Goal: Contribute content: Contribute content

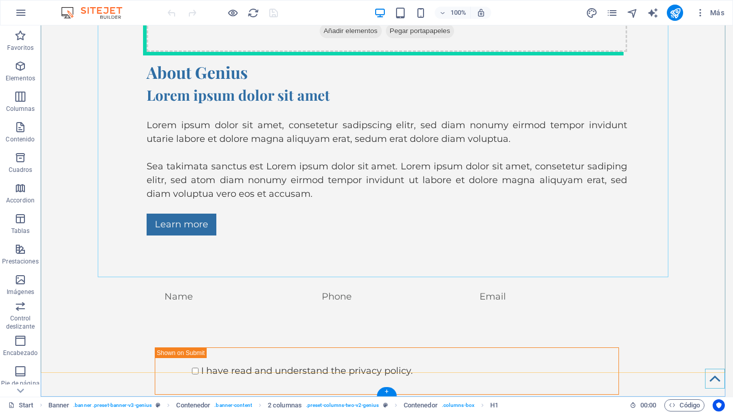
scroll to position [4655, 0]
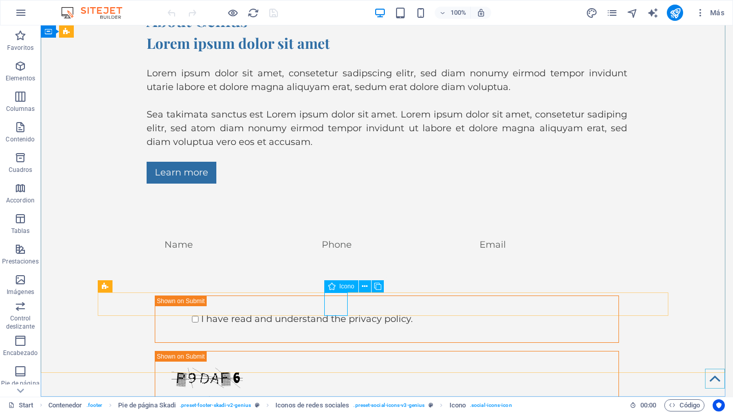
click at [347, 291] on div "Icono" at bounding box center [341, 287] width 34 height 12
click at [348, 284] on span "Icono" at bounding box center [347, 287] width 15 height 6
click at [363, 285] on icon at bounding box center [365, 287] width 6 height 11
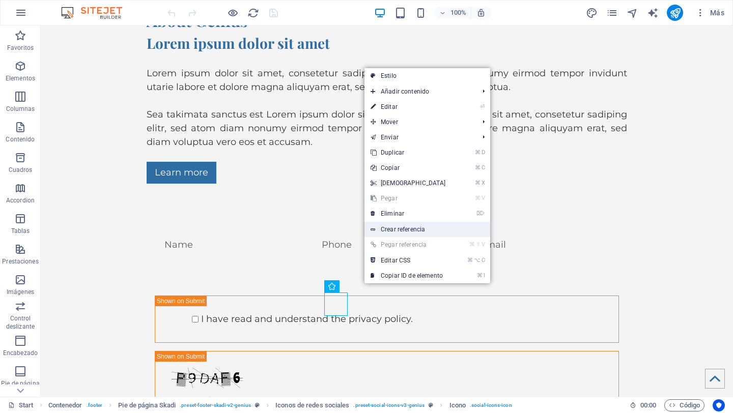
click at [418, 227] on link "Crear referencia" at bounding box center [428, 229] width 126 height 15
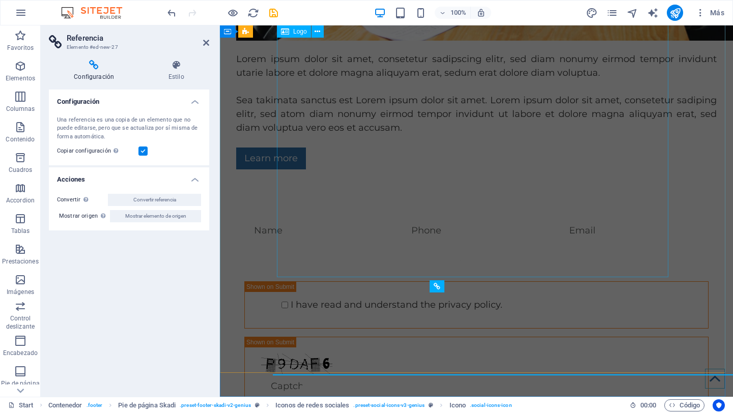
scroll to position [4600, 0]
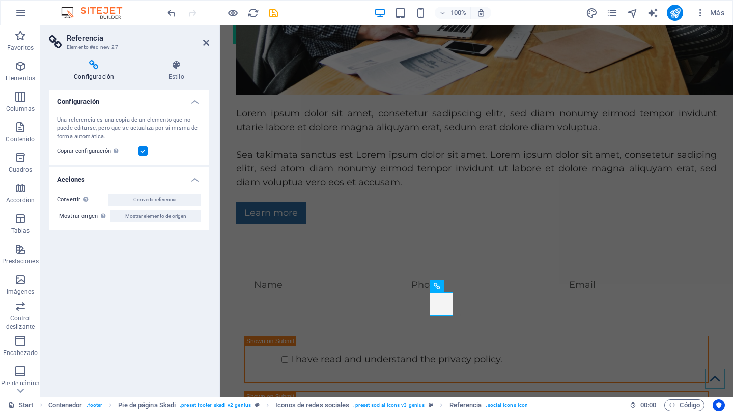
click at [91, 66] on icon at bounding box center [94, 65] width 90 height 10
click at [174, 59] on div "Configuración Estilo Configuración Una referencia es una copia de un elemento q…" at bounding box center [129, 224] width 177 height 345
click at [174, 68] on icon at bounding box center [176, 65] width 66 height 10
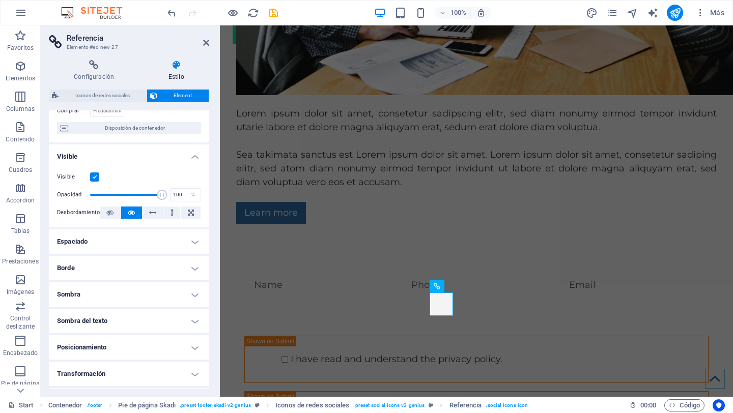
scroll to position [160, 0]
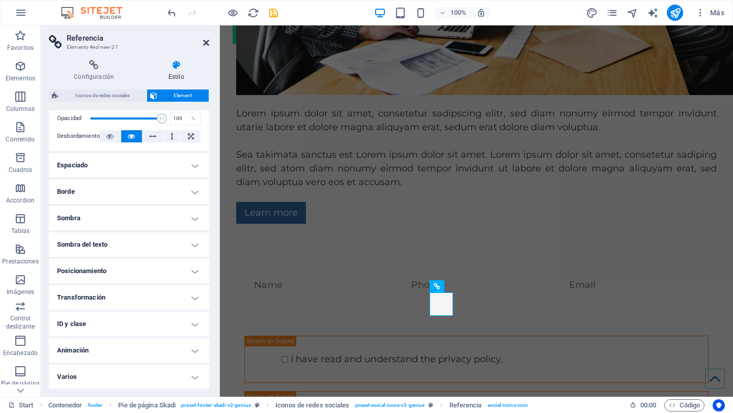
click at [204, 42] on icon at bounding box center [206, 43] width 6 height 8
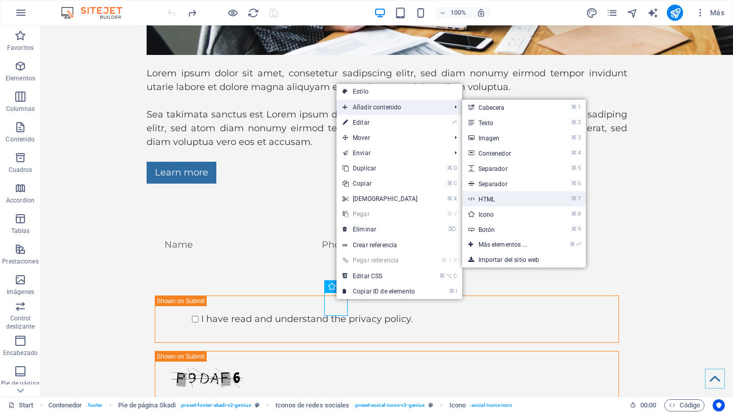
click at [528, 200] on link "⌘ 7 HTML" at bounding box center [505, 198] width 86 height 15
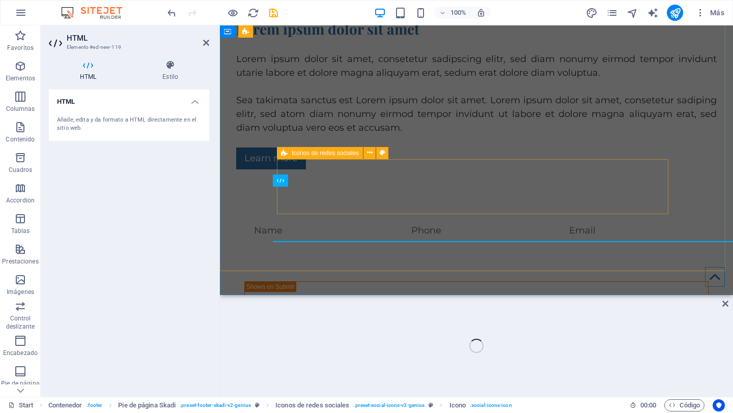
scroll to position [4734, 0]
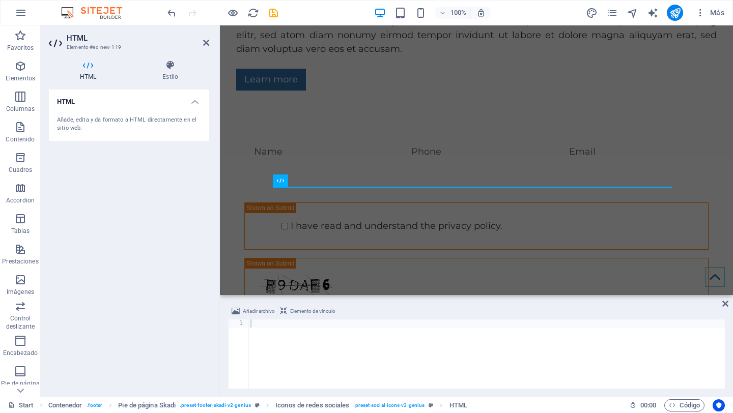
click at [123, 124] on div "Añade, edita y da formato a HTML directamente en el sitio web." at bounding box center [129, 124] width 144 height 17
click at [287, 360] on div at bounding box center [486, 363] width 477 height 86
click at [268, 321] on div at bounding box center [486, 363] width 477 height 86
type textarea "h"
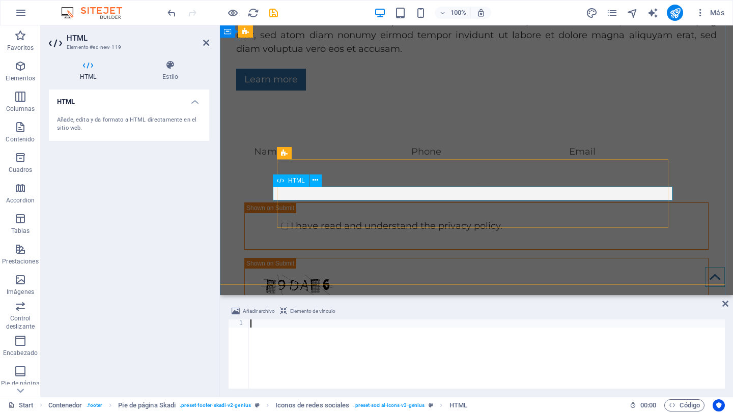
click at [270, 337] on div at bounding box center [486, 363] width 477 height 86
type textarea "j"
paste textarea "[URL][DOMAIN_NAME][CREDIT_CARD_NUMBER]"
type textarea "[URL][DOMAIN_NAME][CREDIT_CARD_NUMBER]"
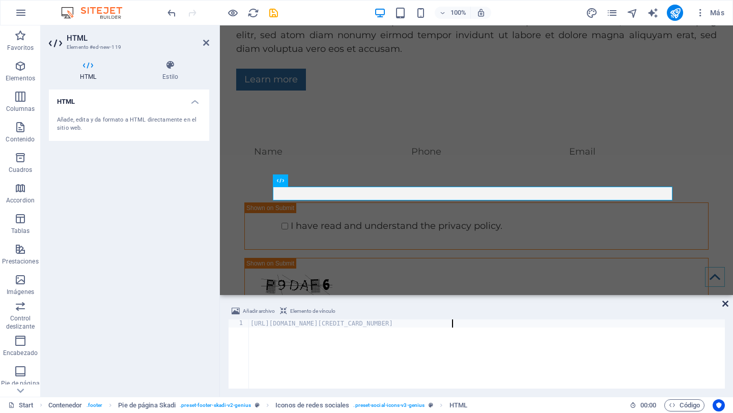
type textarea "[URL][DOMAIN_NAME][CREDIT_CARD_NUMBER]"
click at [727, 303] on icon at bounding box center [725, 304] width 6 height 8
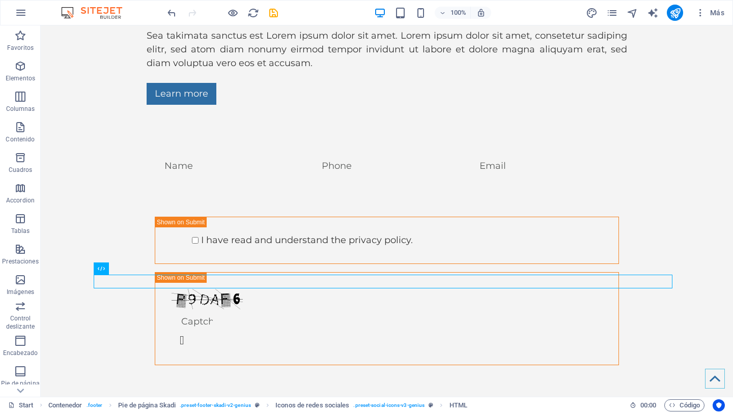
scroll to position [4700, 0]
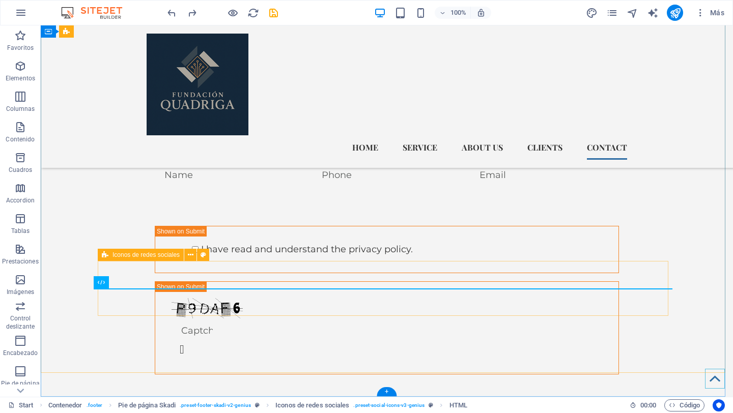
scroll to position [4686, 0]
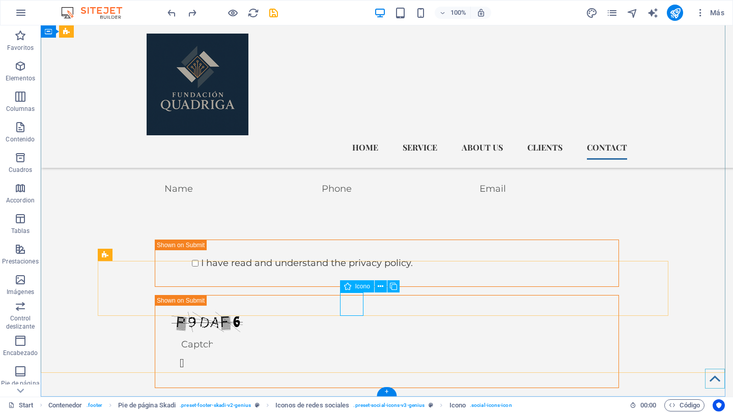
select select "xMidYMid"
select select "px"
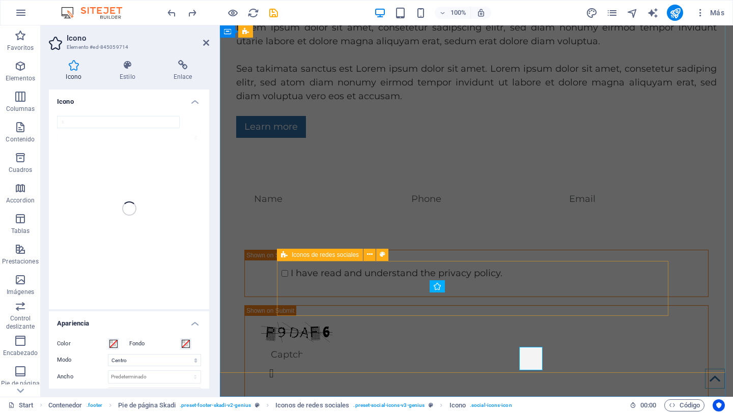
scroll to position [4632, 0]
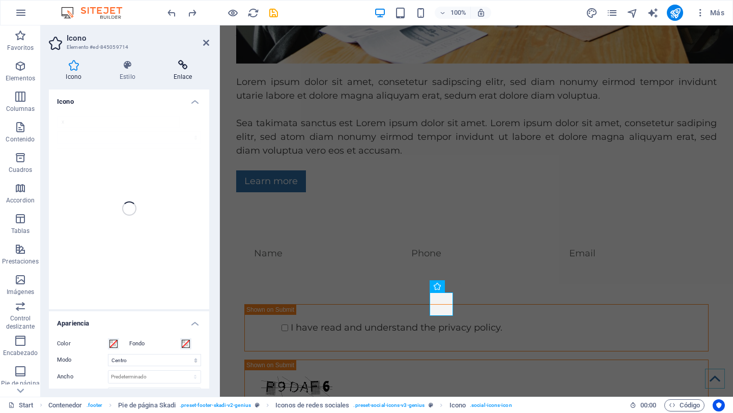
click at [178, 71] on h4 "Enlace" at bounding box center [182, 70] width 53 height 21
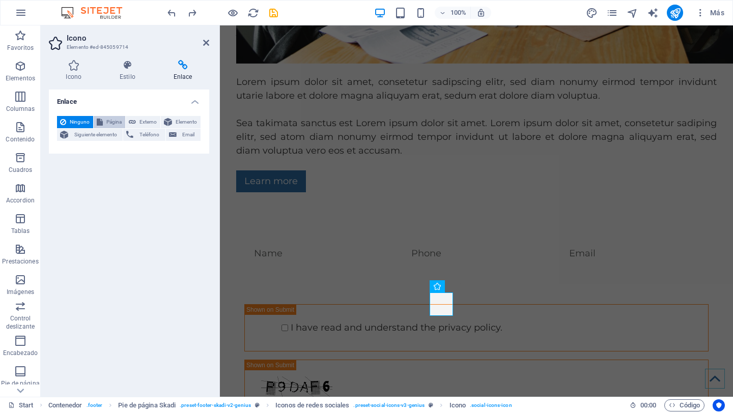
click at [111, 121] on span "Página" at bounding box center [114, 122] width 16 height 12
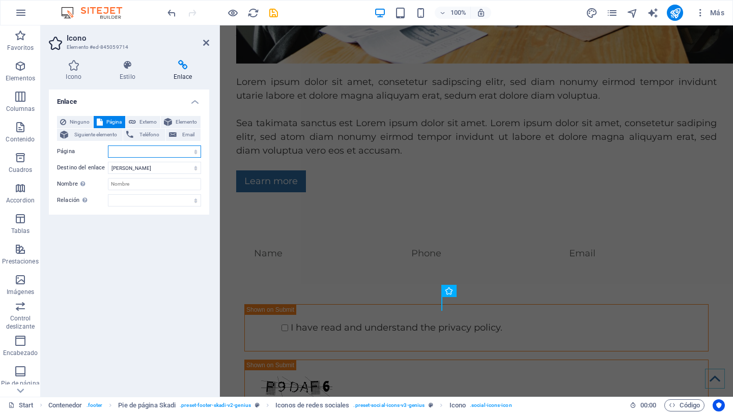
click at [124, 151] on select "Start Subpage Legal Notice Privacy" at bounding box center [154, 152] width 93 height 12
select select "0"
click at [108, 146] on select "Start Subpage Legal Notice Privacy" at bounding box center [154, 152] width 93 height 12
click at [161, 149] on select "Start Subpage Legal Notice Privacy" at bounding box center [154, 152] width 93 height 12
click at [108, 146] on select "Start Subpage Legal Notice Privacy" at bounding box center [154, 152] width 93 height 12
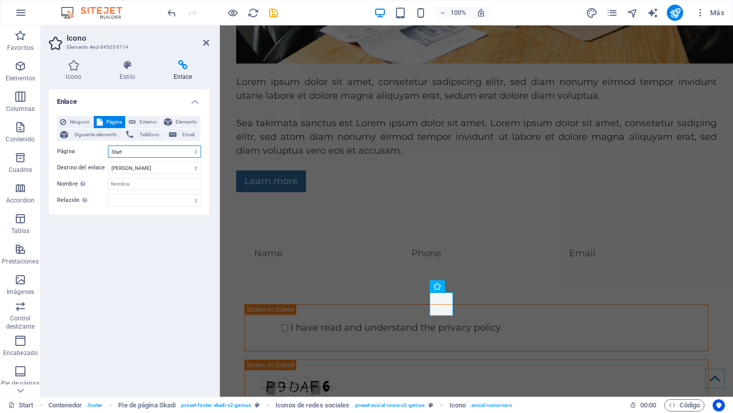
click at [153, 152] on select "Start Subpage Legal Notice Privacy" at bounding box center [154, 152] width 93 height 12
click at [108, 146] on select "Start Subpage Legal Notice Privacy" at bounding box center [154, 152] width 93 height 12
click at [154, 169] on select "Nueva pestaña Misma pestaña Superposición" at bounding box center [154, 168] width 93 height 12
select select "blank"
click at [108, 162] on select "Nueva pestaña Misma pestaña Superposición" at bounding box center [154, 168] width 93 height 12
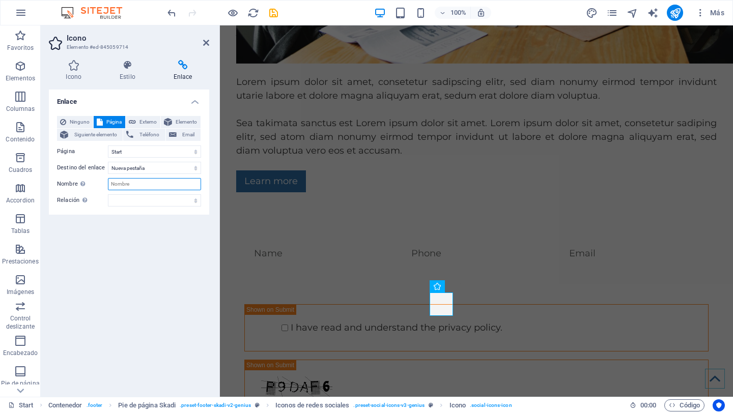
click at [146, 186] on input "Nombre Una descripción adicional del enlace no debería ser igual al texto del e…" at bounding box center [154, 184] width 93 height 12
type input "Facebook"
click at [141, 196] on select "alternativo autor marcador externo ayuda licencia siguiente nofollow noreferrer…" at bounding box center [154, 200] width 93 height 12
select select "author"
click at [108, 194] on select "alternativo autor marcador externo ayuda licencia siguiente nofollow noreferrer…" at bounding box center [154, 200] width 93 height 12
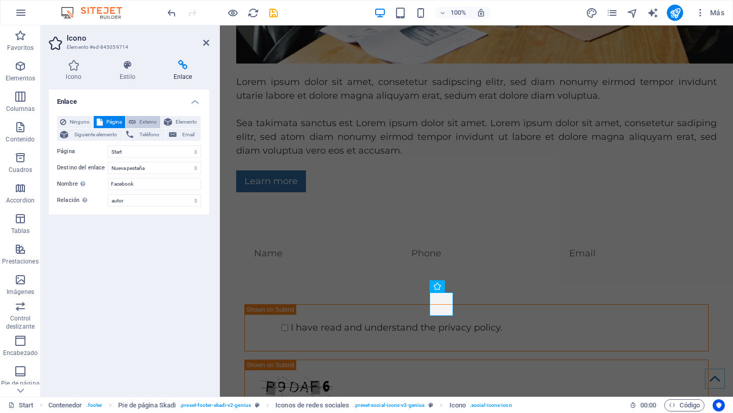
click at [142, 123] on span "Externo" at bounding box center [148, 122] width 18 height 12
paste input "[URL][DOMAIN_NAME][CREDIT_CARD_NUMBER]"
type input "[URL][DOMAIN_NAME][CREDIT_CARD_NUMBER]"
click at [144, 249] on div "Enlace Ninguno Página Externo Elemento Siguiente elemento Teléfono Email Página…" at bounding box center [129, 239] width 160 height 299
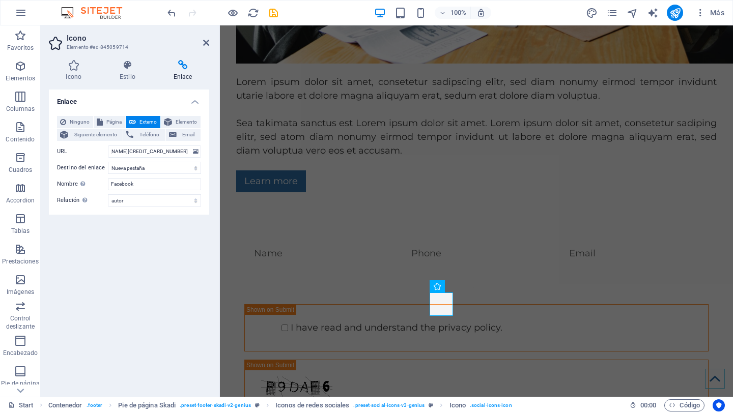
scroll to position [0, 0]
click at [206, 43] on icon at bounding box center [206, 43] width 6 height 8
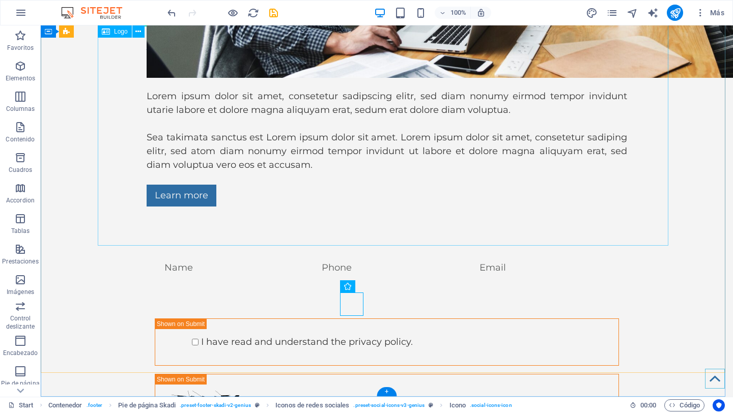
scroll to position [4686, 0]
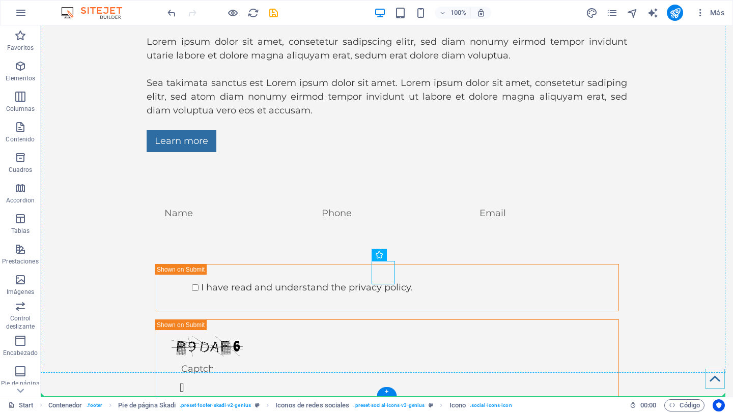
drag, startPoint x: 385, startPoint y: 272, endPoint x: 333, endPoint y: 298, distance: 58.1
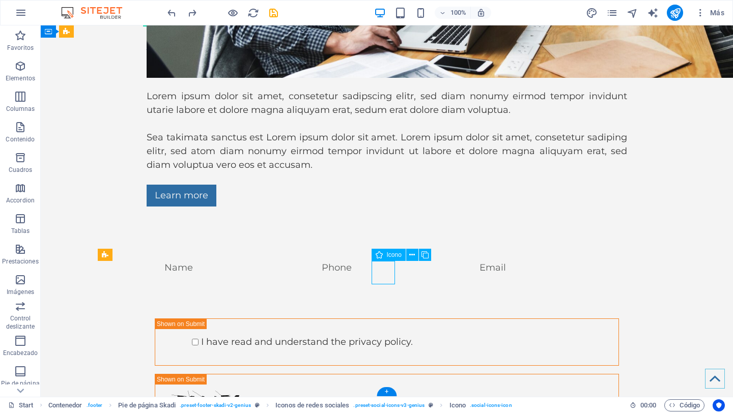
select select "xMidYMid"
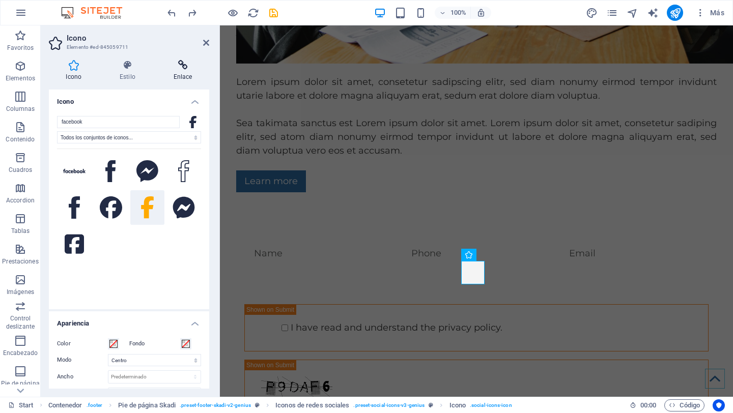
click at [189, 61] on icon at bounding box center [182, 65] width 53 height 10
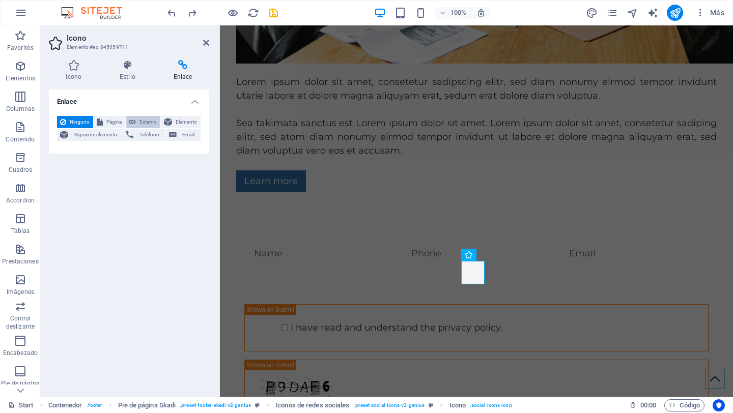
click at [146, 124] on span "Externo" at bounding box center [148, 122] width 18 height 12
select select "blank"
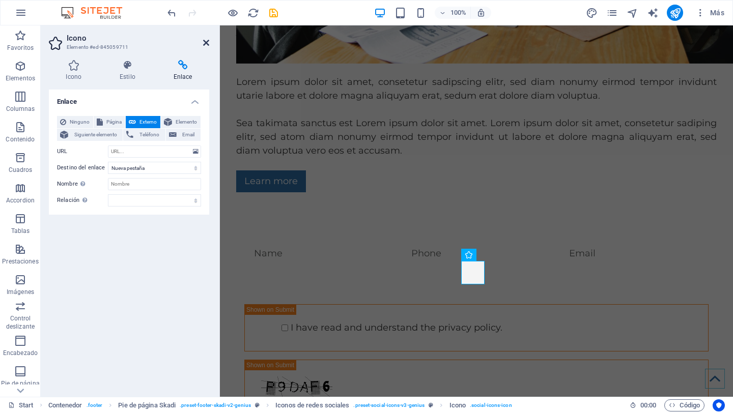
click at [207, 42] on icon at bounding box center [206, 43] width 6 height 8
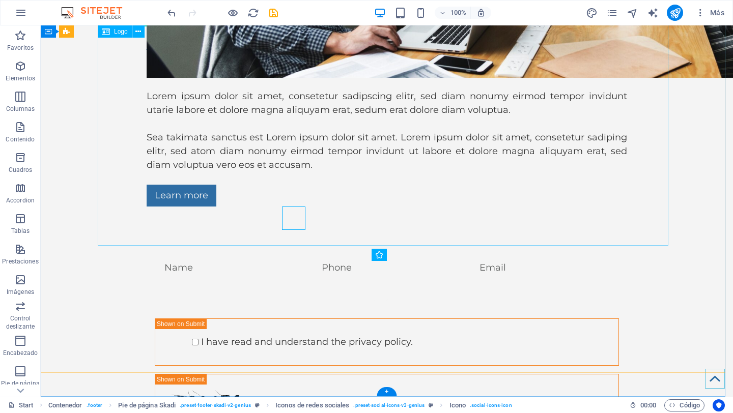
scroll to position [4686, 0]
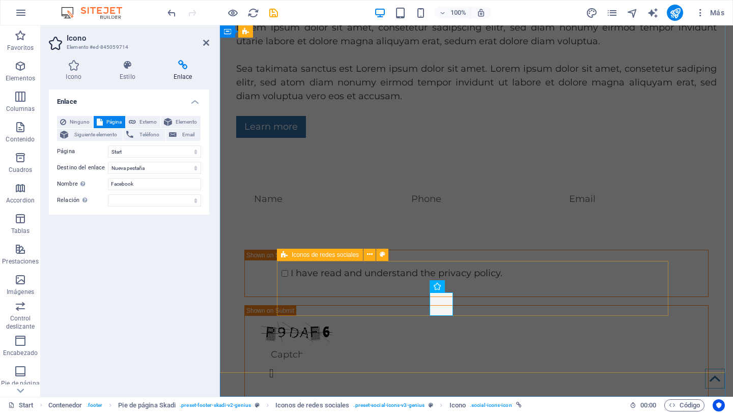
scroll to position [4632, 0]
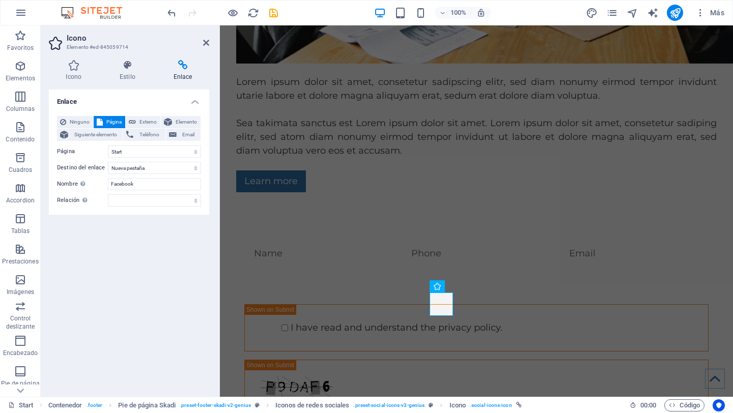
click at [184, 66] on icon at bounding box center [182, 65] width 53 height 10
click at [187, 66] on icon at bounding box center [182, 65] width 53 height 10
click at [143, 122] on span "Externo" at bounding box center [148, 122] width 18 height 12
click at [186, 64] on icon at bounding box center [182, 65] width 53 height 10
click at [142, 69] on icon at bounding box center [128, 65] width 50 height 10
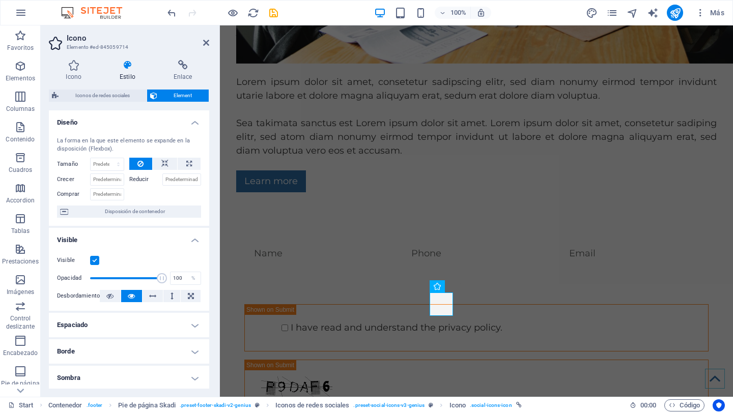
click at [123, 71] on h4 "Estilo" at bounding box center [130, 70] width 54 height 21
click at [175, 69] on icon at bounding box center [182, 65] width 53 height 10
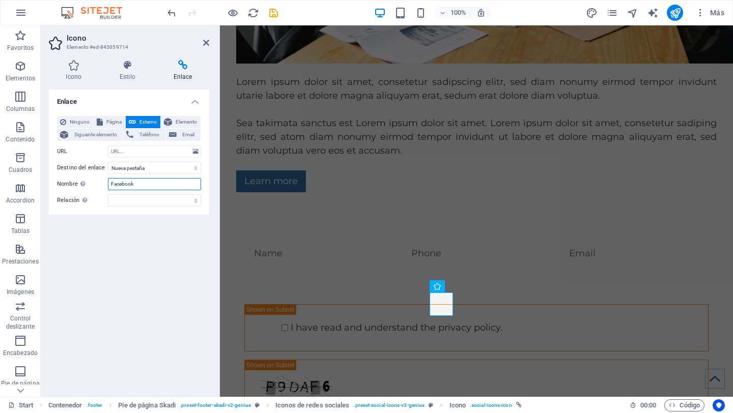
drag, startPoint x: 166, startPoint y: 184, endPoint x: 58, endPoint y: 142, distance: 116.6
click at [58, 142] on div "Ninguno Página Externo Elemento Siguiente elemento Teléfono Email Página Start …" at bounding box center [129, 161] width 144 height 91
type input "x"
click at [157, 199] on select "alternativo autor marcador externo ayuda licencia siguiente nofollow noreferrer…" at bounding box center [154, 200] width 93 height 12
click at [156, 152] on input "URL" at bounding box center [154, 152] width 93 height 12
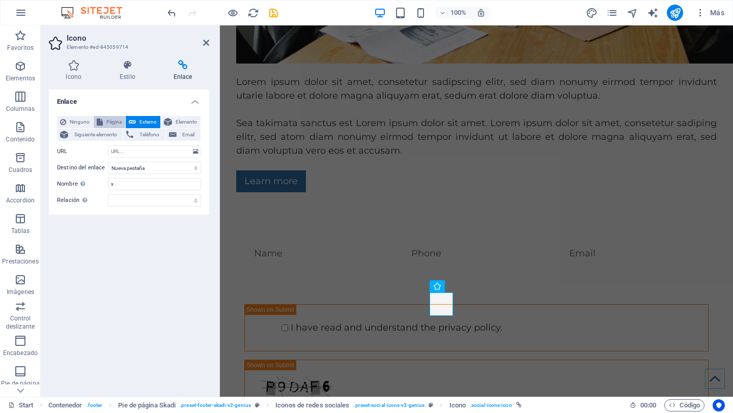
click at [111, 119] on span "Página" at bounding box center [114, 122] width 16 height 12
click at [139, 120] on span "Externo" at bounding box center [148, 122] width 18 height 12
select select "blank"
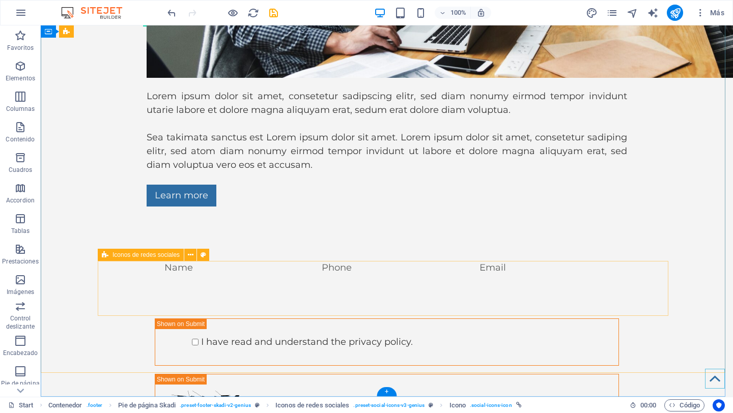
scroll to position [4686, 0]
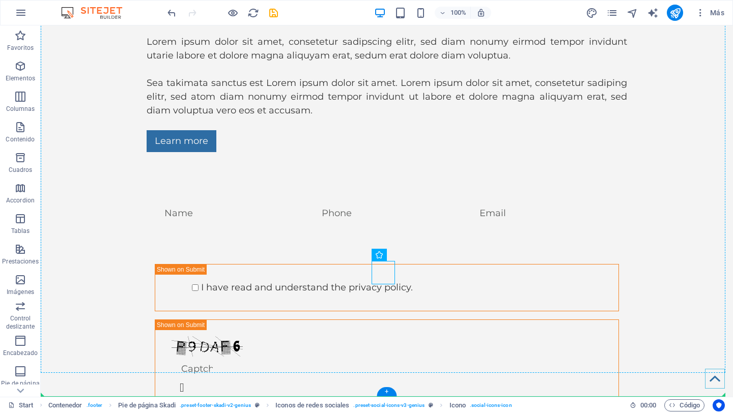
drag, startPoint x: 380, startPoint y: 274, endPoint x: 340, endPoint y: 305, distance: 50.4
drag, startPoint x: 385, startPoint y: 270, endPoint x: 422, endPoint y: 301, distance: 48.0
drag, startPoint x: 377, startPoint y: 276, endPoint x: 331, endPoint y: 295, distance: 50.0
drag, startPoint x: 378, startPoint y: 275, endPoint x: 384, endPoint y: 273, distance: 6.0
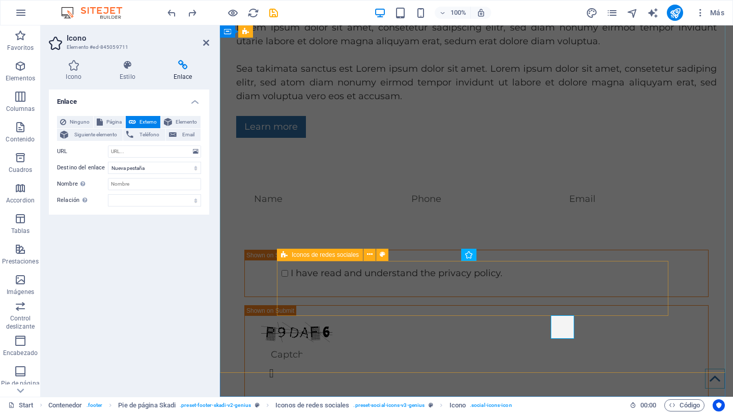
scroll to position [4632, 0]
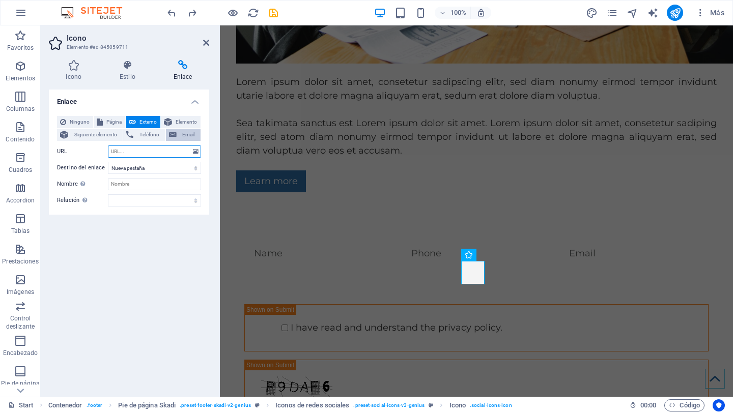
drag, startPoint x: 154, startPoint y: 154, endPoint x: 170, endPoint y: 140, distance: 21.3
click at [154, 154] on input "URL" at bounding box center [154, 152] width 93 height 12
paste input "[URL][DOMAIN_NAME][CREDIT_CARD_NUMBER]"
type input "[URL][DOMAIN_NAME][CREDIT_CARD_NUMBER]"
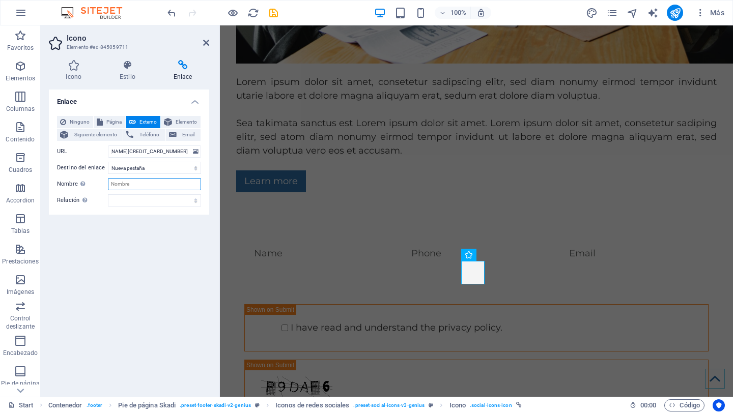
click at [183, 184] on input "Nombre Una descripción adicional del enlace no debería ser igual al texto del e…" at bounding box center [154, 184] width 93 height 12
type input "Facebook"
click at [136, 350] on div "Enlace Ninguno Página Externo Elemento Siguiente elemento Teléfono Email Página…" at bounding box center [129, 239] width 160 height 299
click at [60, 71] on h4 "Icono" at bounding box center [76, 70] width 54 height 21
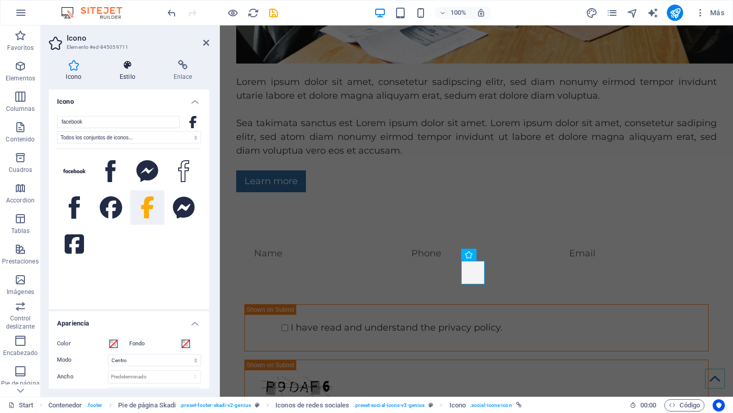
click at [131, 70] on h4 "Estilo" at bounding box center [130, 70] width 54 height 21
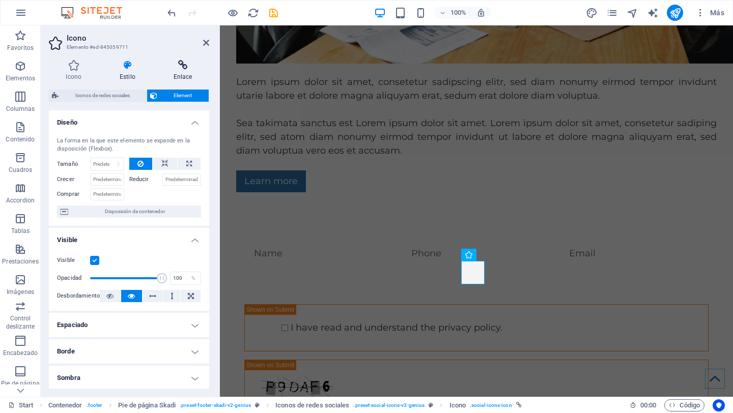
click at [181, 68] on icon at bounding box center [182, 65] width 53 height 10
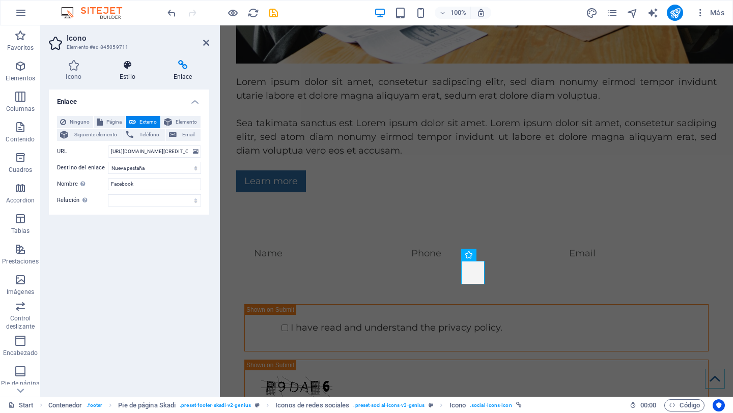
click at [130, 67] on icon at bounding box center [128, 65] width 50 height 10
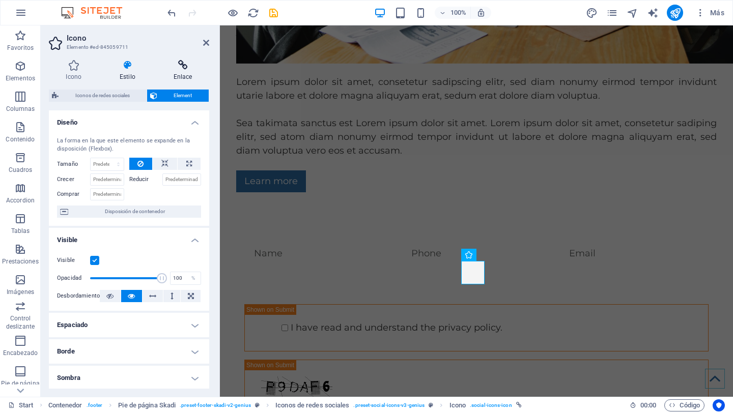
click at [186, 62] on icon at bounding box center [182, 65] width 53 height 10
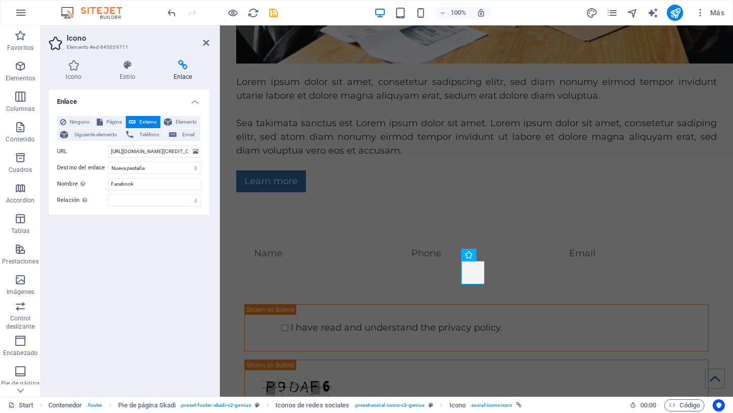
click at [161, 220] on div "Enlace Ninguno Página Externo Elemento Siguiente elemento Teléfono Email Página…" at bounding box center [129, 239] width 160 height 299
click at [205, 42] on icon at bounding box center [206, 43] width 6 height 8
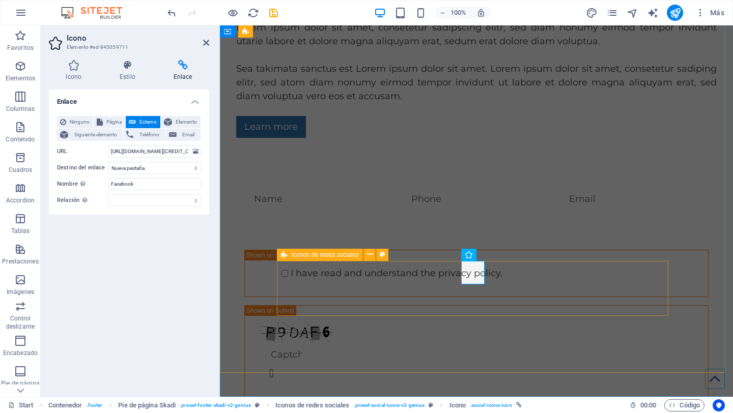
scroll to position [4632, 0]
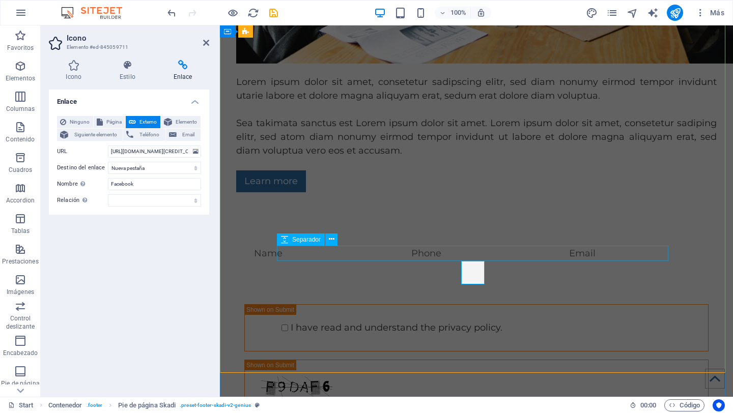
scroll to position [4686, 0]
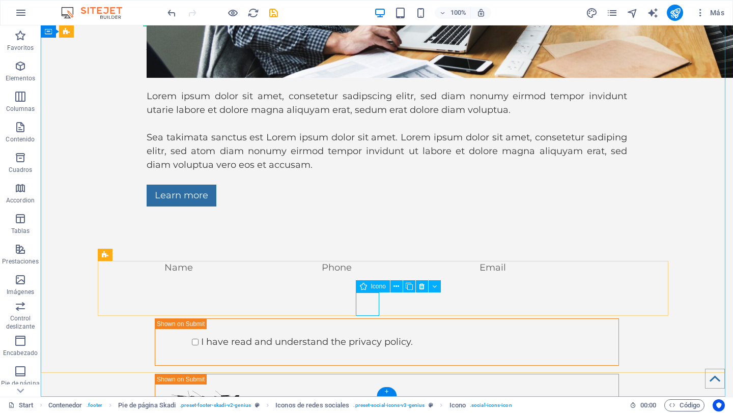
select select "xMidYMid"
select select "px"
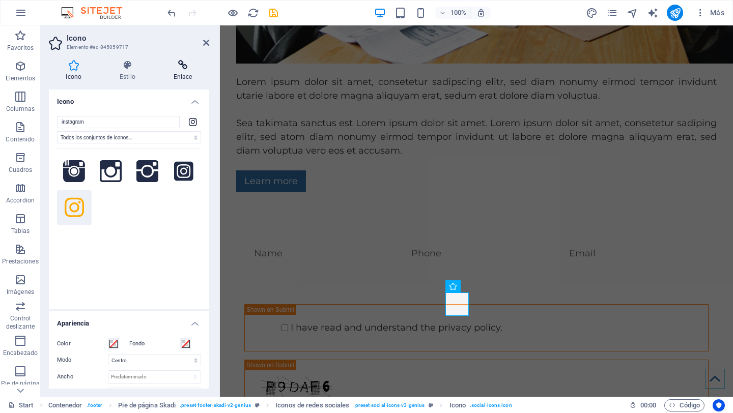
click at [188, 67] on icon at bounding box center [182, 65] width 53 height 10
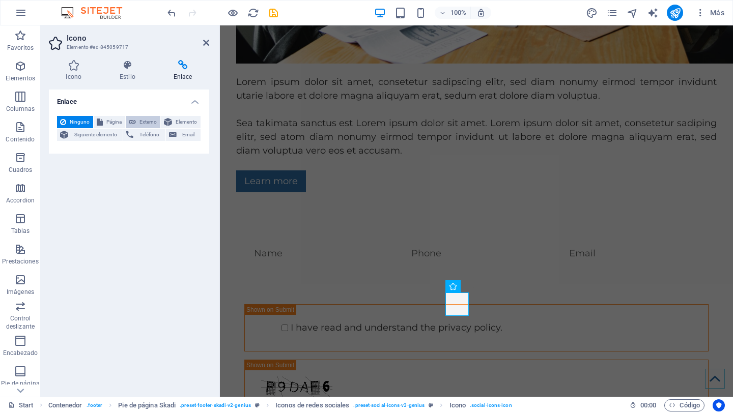
click at [135, 125] on icon at bounding box center [132, 122] width 7 height 12
select select "blank"
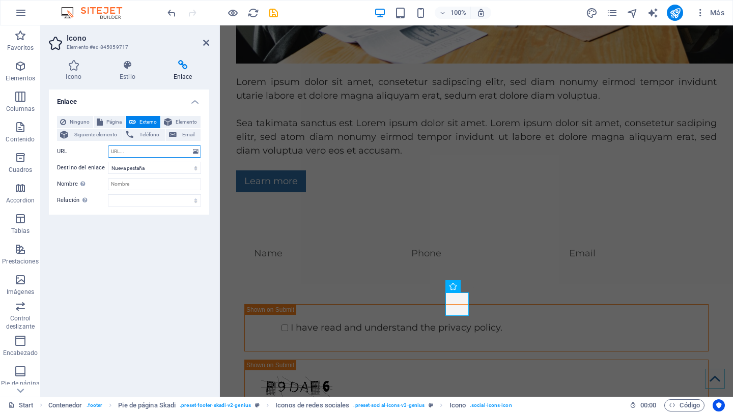
click at [134, 154] on input "URL" at bounding box center [154, 152] width 93 height 12
paste input "[URL][DOMAIN_NAME]"
type input "[URL][DOMAIN_NAME]"
click at [156, 184] on input "Nombre Una descripción adicional del enlace no debería ser igual al texto del e…" at bounding box center [154, 184] width 93 height 12
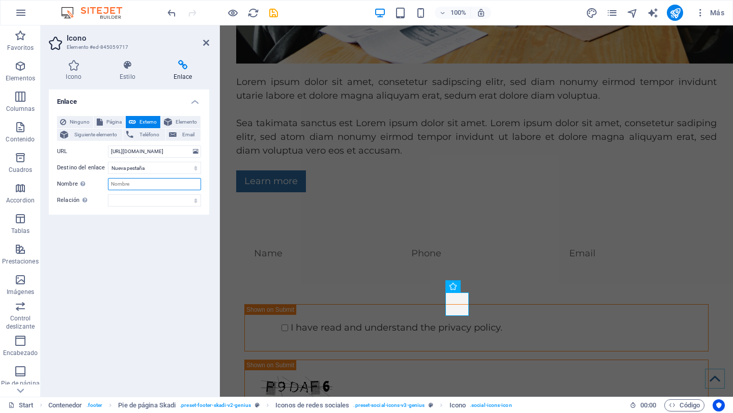
scroll to position [0, 0]
type input "Instagram"
click at [145, 322] on div "Enlace Ninguno Página Externo Elemento Siguiente elemento Teléfono Email Página…" at bounding box center [129, 239] width 160 height 299
click at [209, 44] on icon at bounding box center [206, 43] width 6 height 8
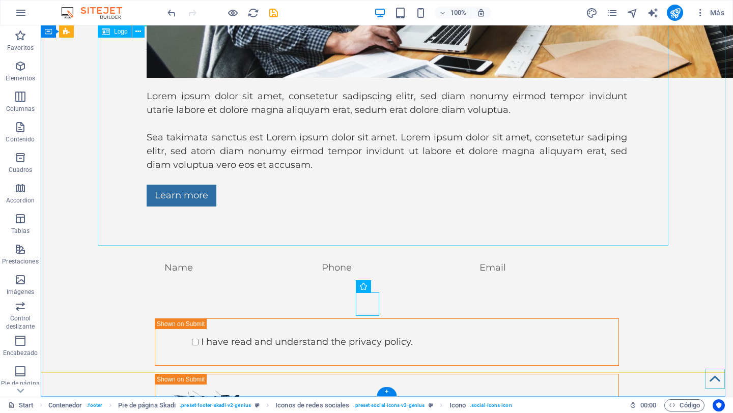
scroll to position [4686, 0]
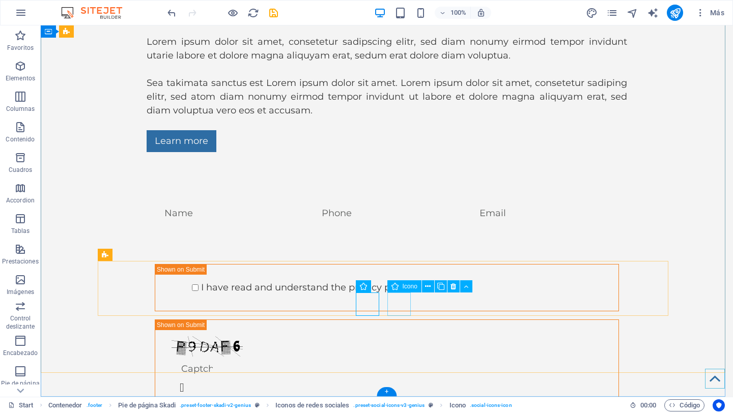
select select "xMidYMid"
select select "px"
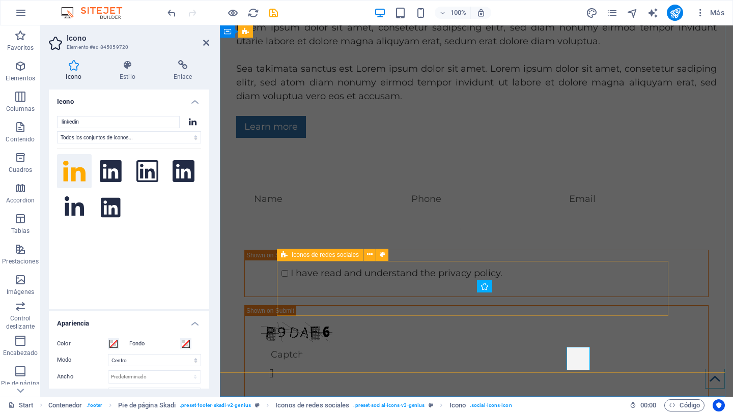
scroll to position [4632, 0]
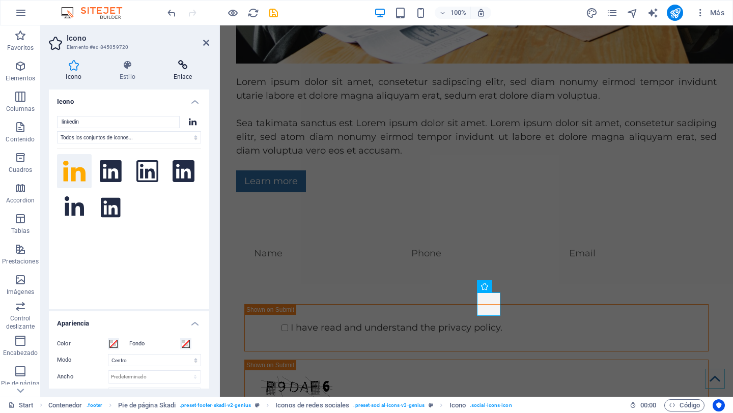
click at [187, 65] on icon at bounding box center [182, 65] width 53 height 10
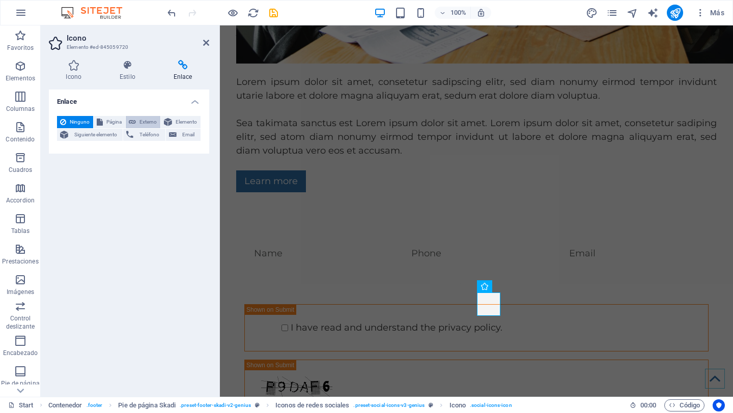
click at [149, 123] on span "Externo" at bounding box center [148, 122] width 18 height 12
select select "blank"
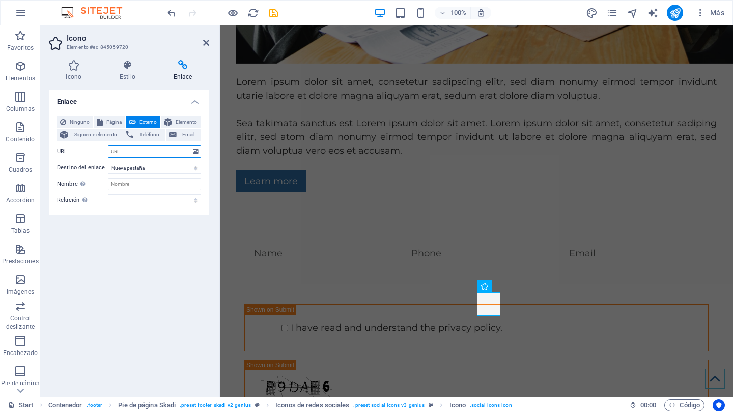
click at [144, 149] on input "URL" at bounding box center [154, 152] width 93 height 12
paste input "[URL][DOMAIN_NAME]"
type input "[URL][DOMAIN_NAME]"
click at [150, 188] on input "Nombre Una descripción adicional del enlace no debería ser igual al texto del e…" at bounding box center [154, 184] width 93 height 12
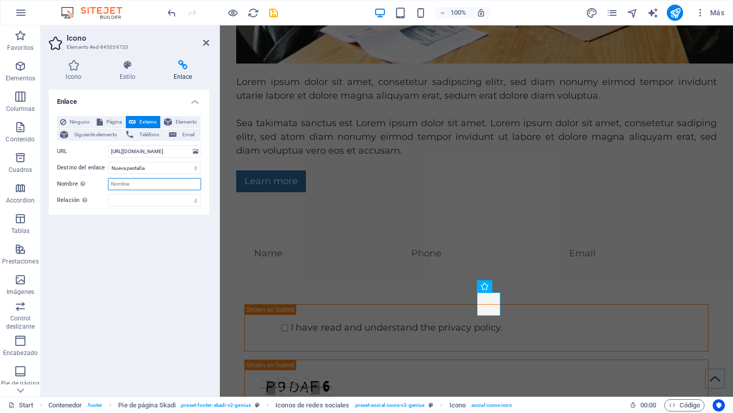
scroll to position [0, 0]
type input "Linkedln"
click at [122, 263] on div "Enlace Ninguno Página Externo Elemento Siguiente elemento Teléfono Email Página…" at bounding box center [129, 239] width 160 height 299
click at [102, 122] on button "Página" at bounding box center [110, 122] width 32 height 12
select select
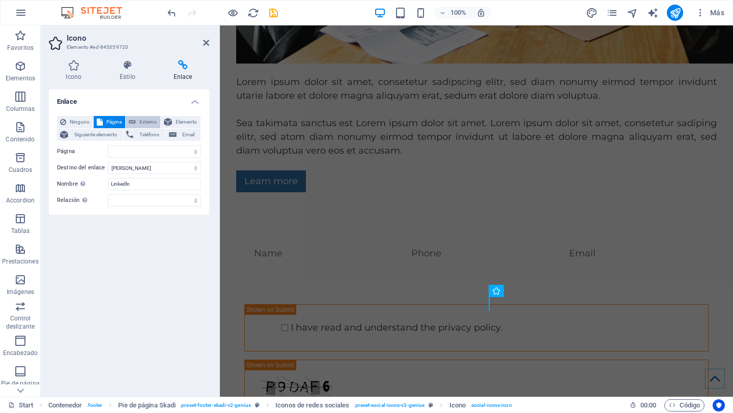
click at [145, 121] on span "Externo" at bounding box center [148, 122] width 18 height 12
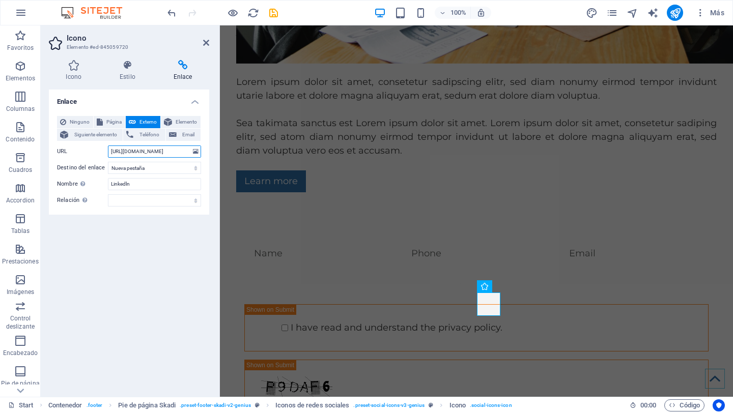
scroll to position [0, 50]
click at [171, 121] on icon at bounding box center [168, 122] width 8 height 12
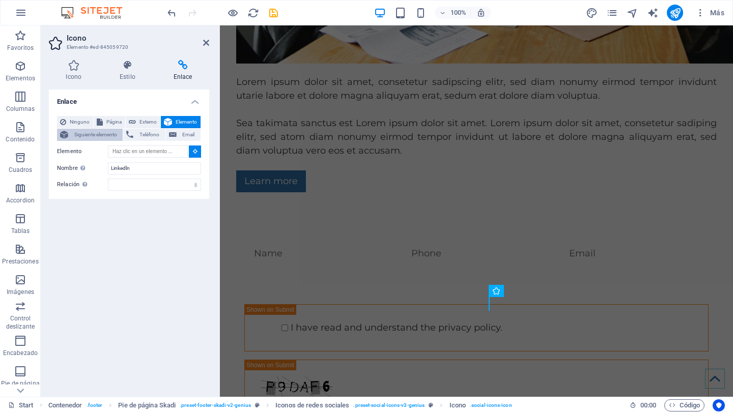
click at [105, 137] on span "Siguiente elemento" at bounding box center [95, 135] width 48 height 12
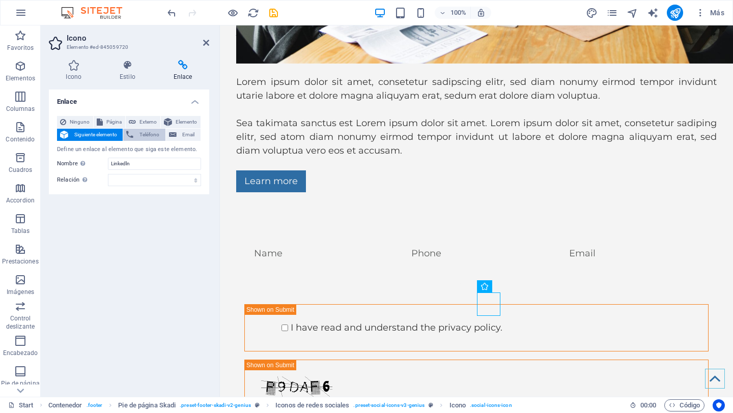
click at [145, 134] on span "Teléfono" at bounding box center [148, 135] width 25 height 12
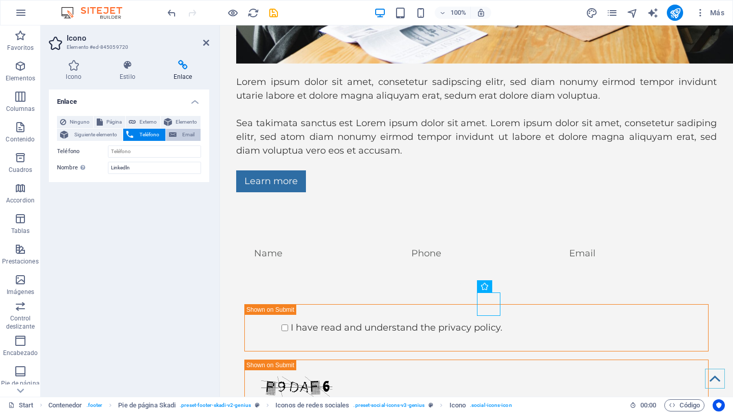
click at [175, 134] on icon at bounding box center [173, 135] width 8 height 12
click at [143, 126] on span "Externo" at bounding box center [148, 122] width 18 height 12
select select "blank"
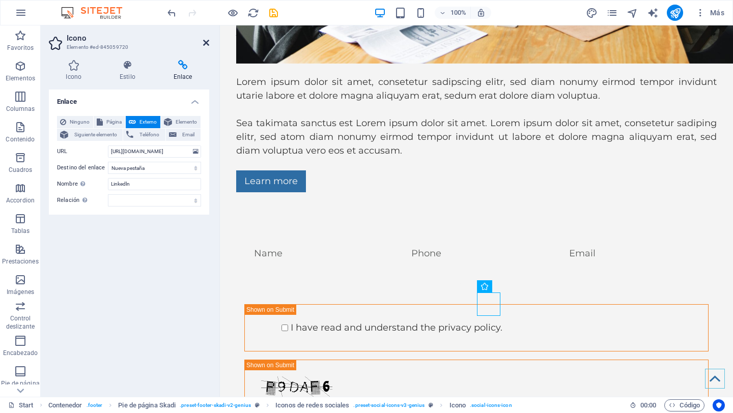
click at [207, 42] on icon at bounding box center [206, 43] width 6 height 8
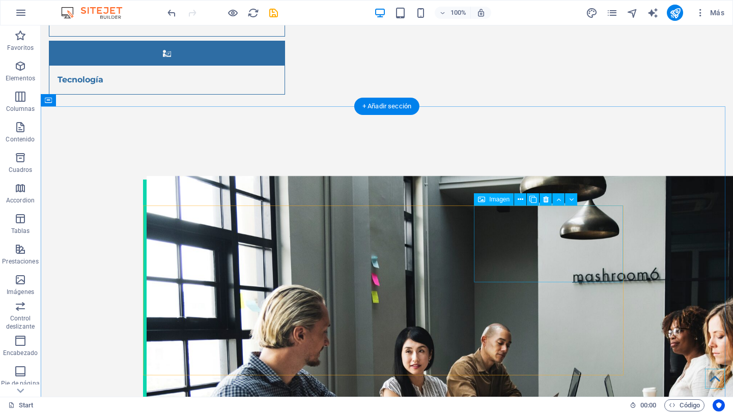
scroll to position [4200, 0]
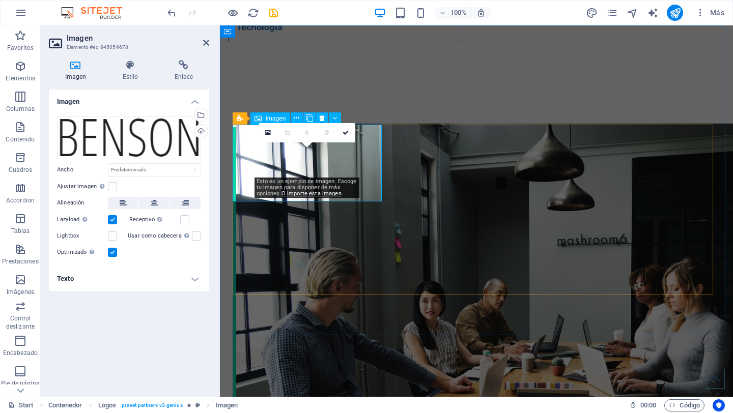
click at [202, 130] on div "Cargar" at bounding box center [199, 132] width 15 height 15
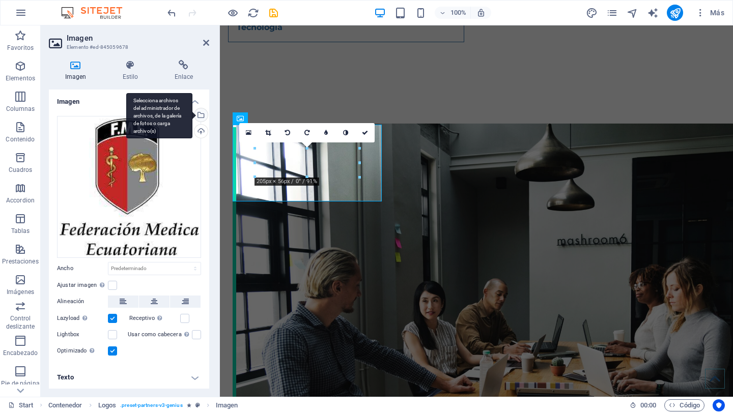
click at [200, 116] on div "Selecciona archivos del administrador de archivos, de la galería de fotos o car…" at bounding box center [199, 115] width 15 height 15
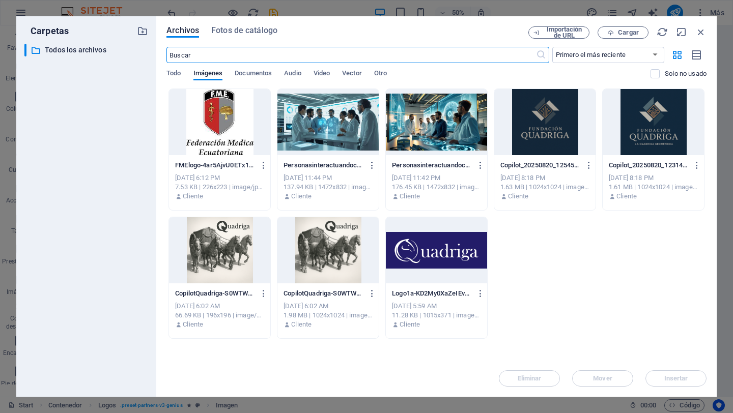
scroll to position [4314, 0]
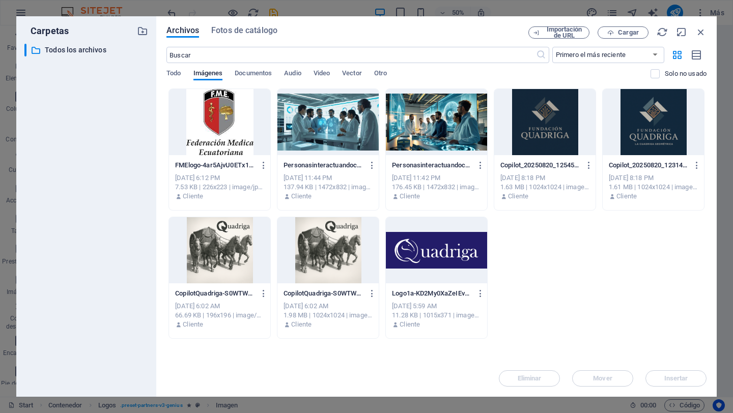
click at [212, 129] on div at bounding box center [219, 122] width 101 height 66
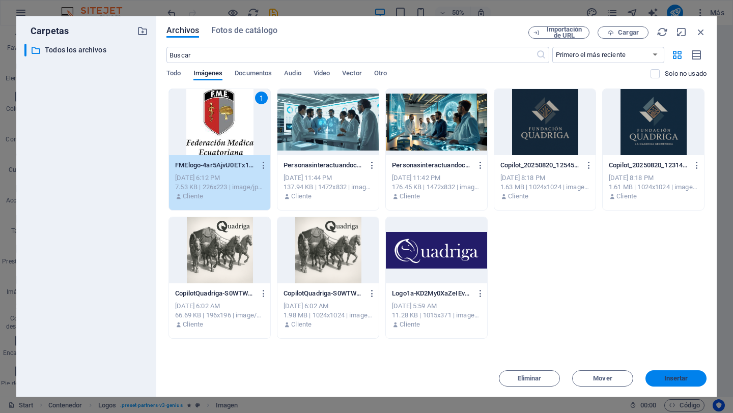
click at [694, 380] on span "Insertar" at bounding box center [676, 379] width 53 height 6
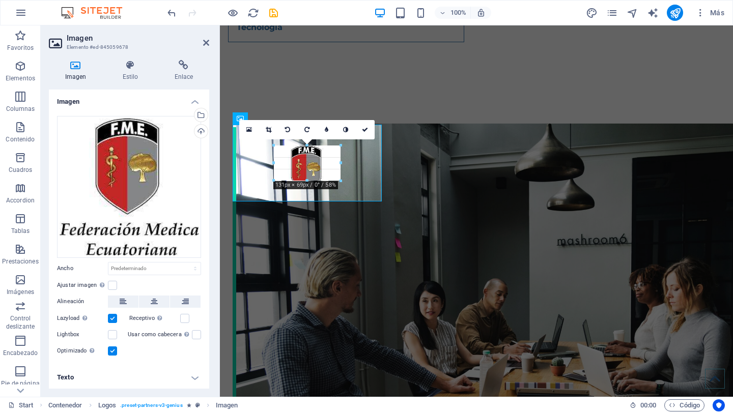
drag, startPoint x: 335, startPoint y: 138, endPoint x: 315, endPoint y: 158, distance: 28.4
type input "127"
select select "px"
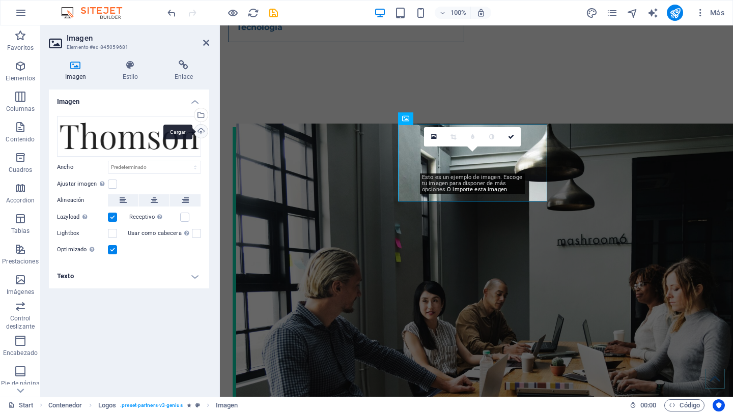
click at [202, 129] on div "Cargar" at bounding box center [199, 132] width 15 height 15
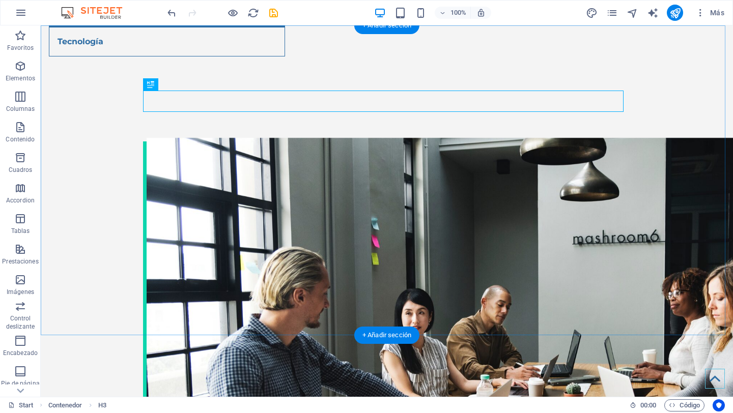
scroll to position [4254, 0]
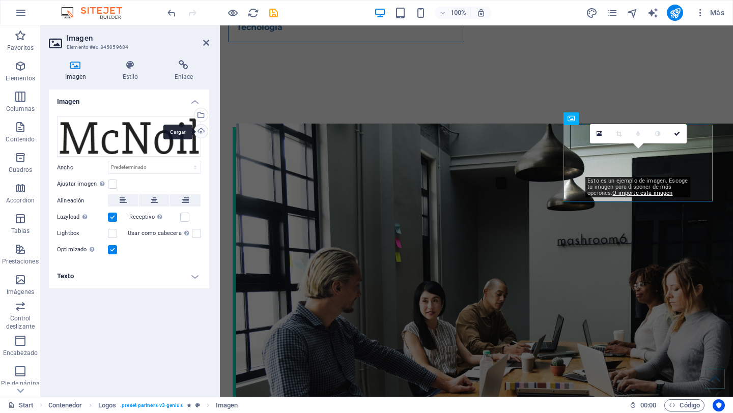
click at [199, 129] on div "Cargar" at bounding box center [199, 132] width 15 height 15
click at [204, 127] on div "Cargar" at bounding box center [199, 132] width 15 height 15
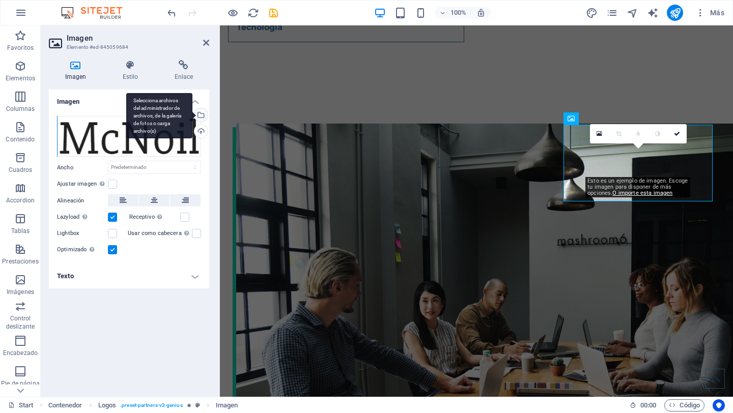
click at [202, 116] on div "Selecciona archivos del administrador de archivos, de la galería de fotos o car…" at bounding box center [199, 115] width 15 height 15
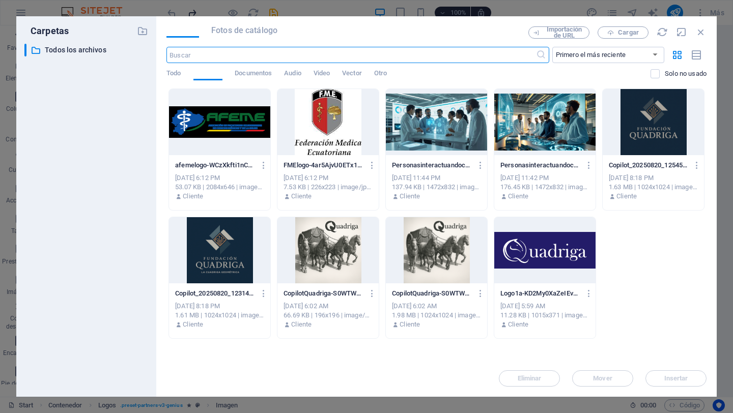
scroll to position [4314, 0]
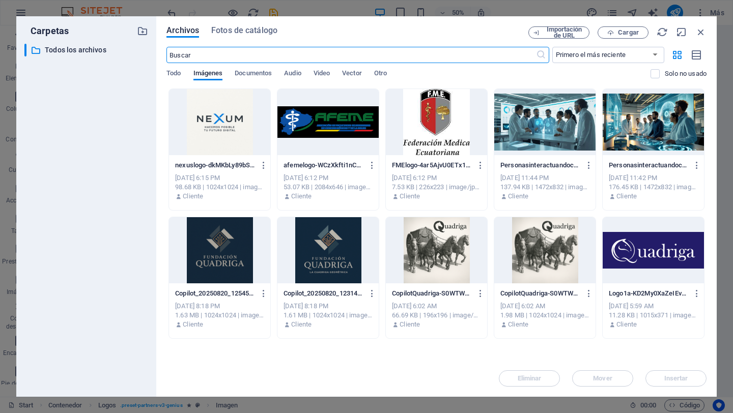
click at [210, 128] on div at bounding box center [219, 122] width 101 height 66
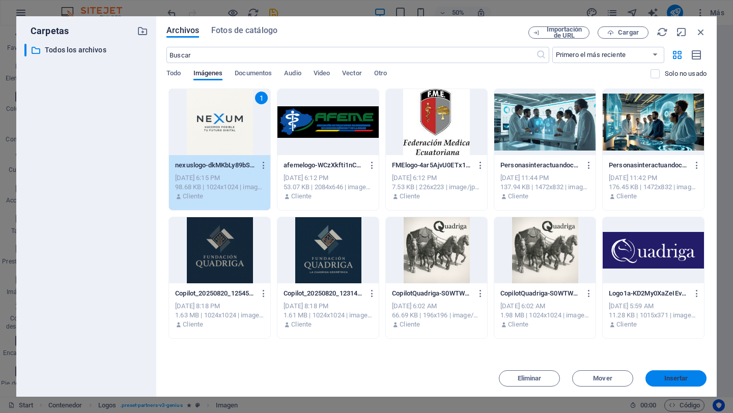
click at [689, 377] on span "Insertar" at bounding box center [676, 379] width 53 height 6
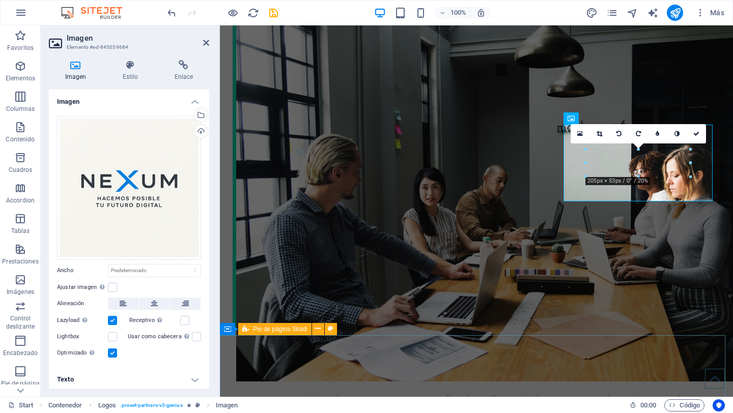
scroll to position [4200, 0]
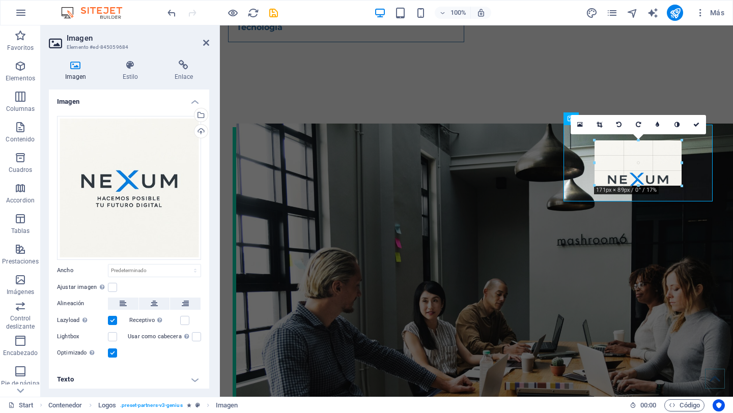
drag, startPoint x: 611, startPoint y: 188, endPoint x: 400, endPoint y: 151, distance: 214.5
type input "171"
select select "px"
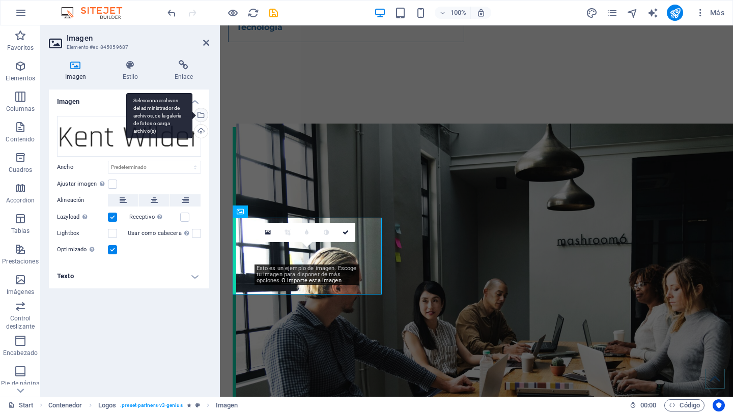
click at [201, 112] on div "Selecciona archivos del administrador de archivos, de la galería de fotos o car…" at bounding box center [199, 115] width 15 height 15
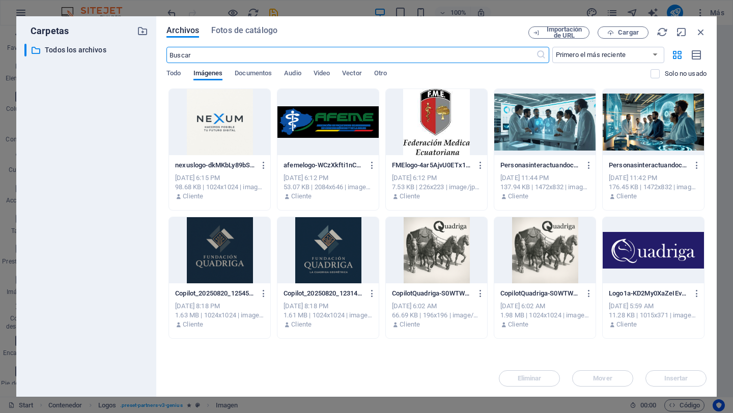
scroll to position [4314, 0]
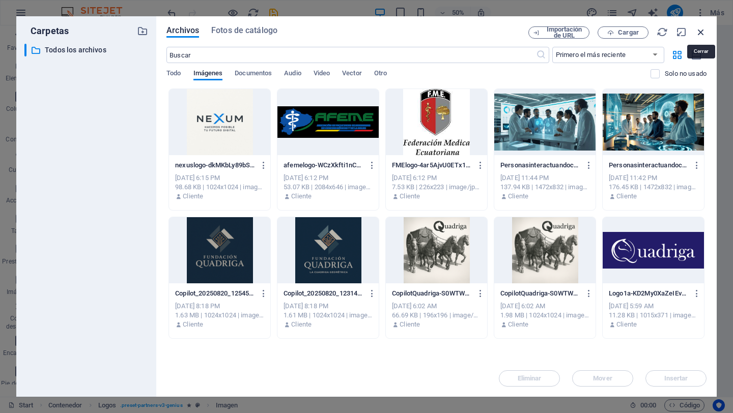
click at [703, 29] on icon "button" at bounding box center [700, 31] width 11 height 11
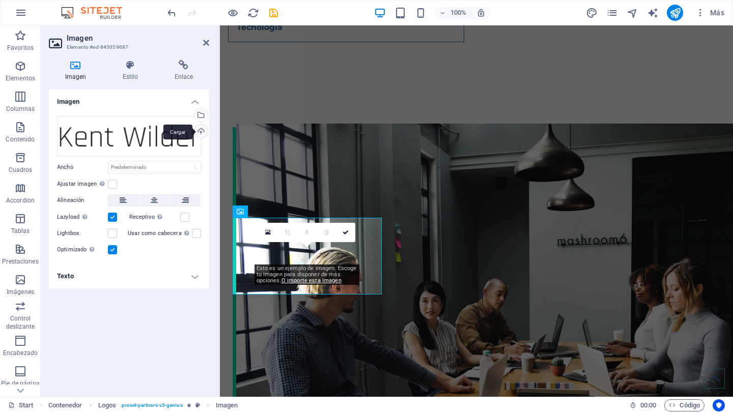
click at [201, 134] on div "Cargar" at bounding box center [199, 132] width 15 height 15
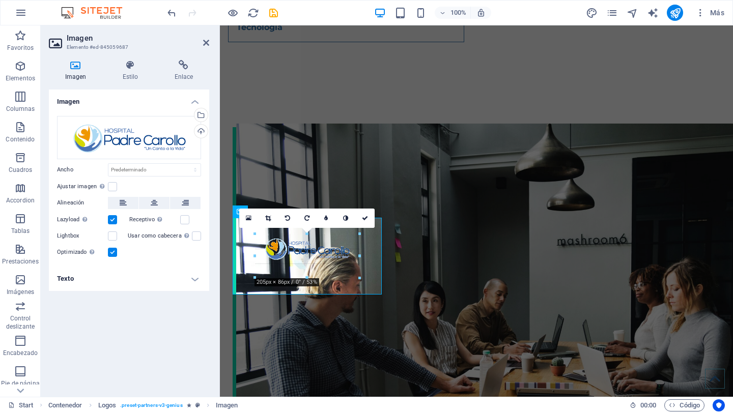
drag, startPoint x: 359, startPoint y: 264, endPoint x: 144, endPoint y: 246, distance: 215.6
drag, startPoint x: 359, startPoint y: 270, endPoint x: 363, endPoint y: 274, distance: 5.8
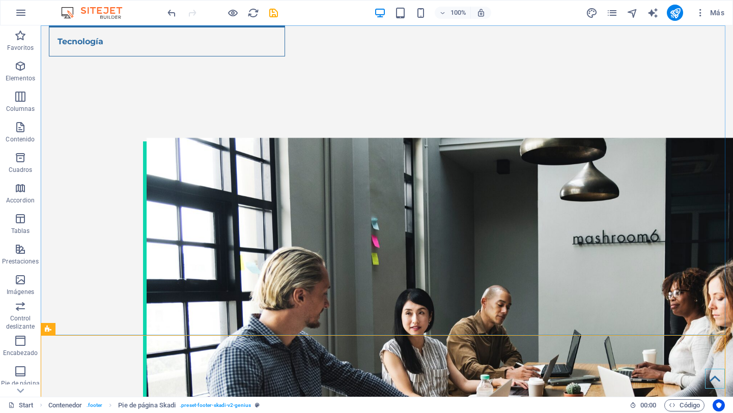
scroll to position [4254, 0]
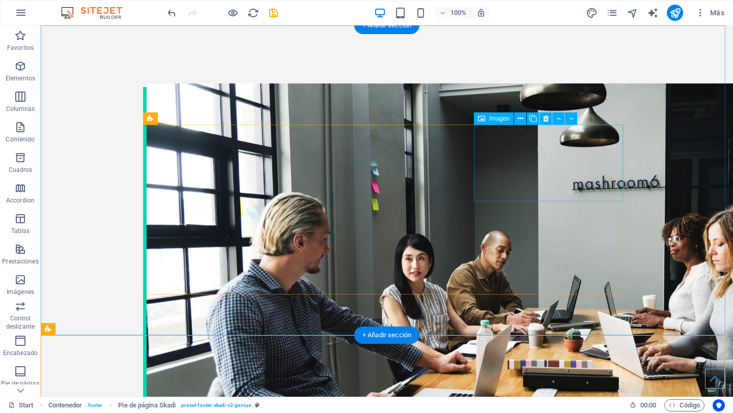
drag, startPoint x: 535, startPoint y: 157, endPoint x: 356, endPoint y: 157, distance: 178.7
select select "px"
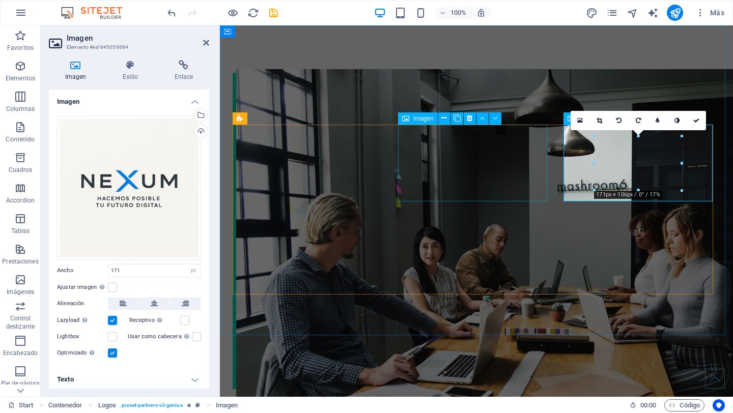
scroll to position [4200, 0]
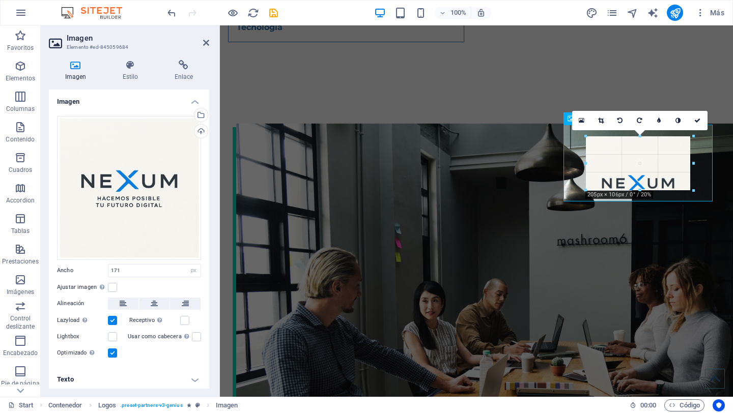
type input "205"
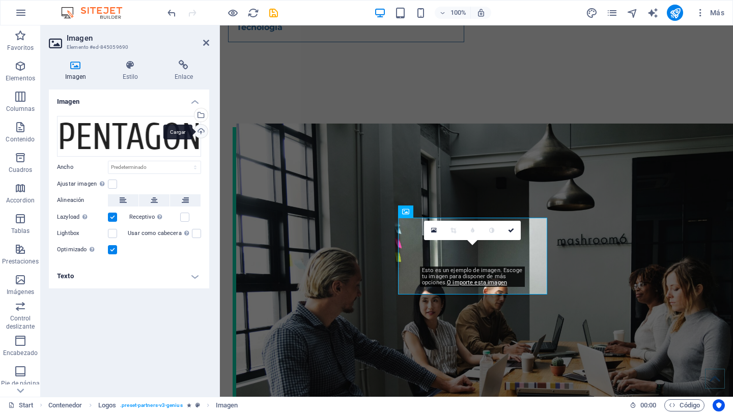
click at [202, 127] on div "Cargar" at bounding box center [199, 132] width 15 height 15
click at [203, 115] on div "Selecciona archivos del administrador de archivos, de la galería de fotos o car…" at bounding box center [199, 115] width 15 height 15
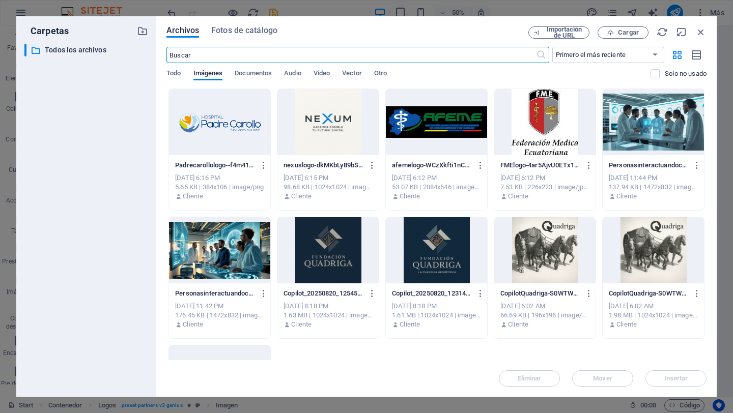
scroll to position [4314, 0]
click at [704, 29] on icon "button" at bounding box center [700, 31] width 11 height 11
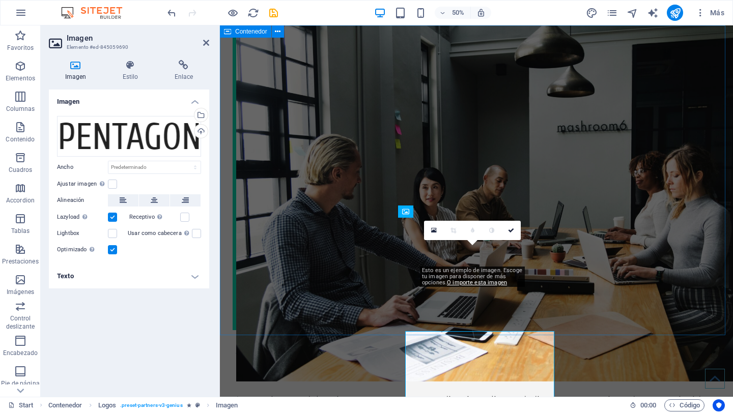
scroll to position [4200, 0]
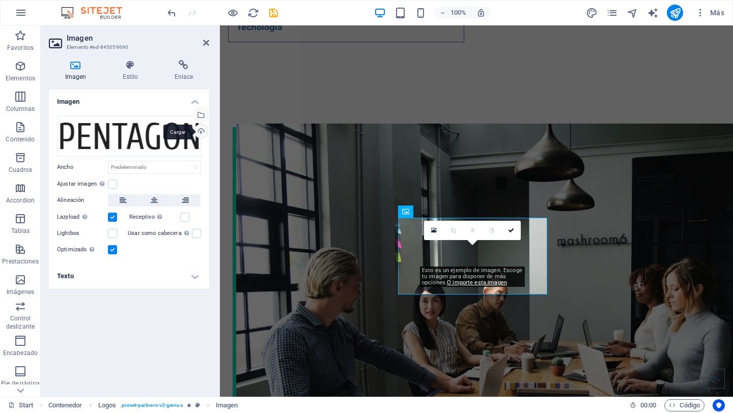
click at [204, 131] on div "Cargar" at bounding box center [199, 132] width 15 height 15
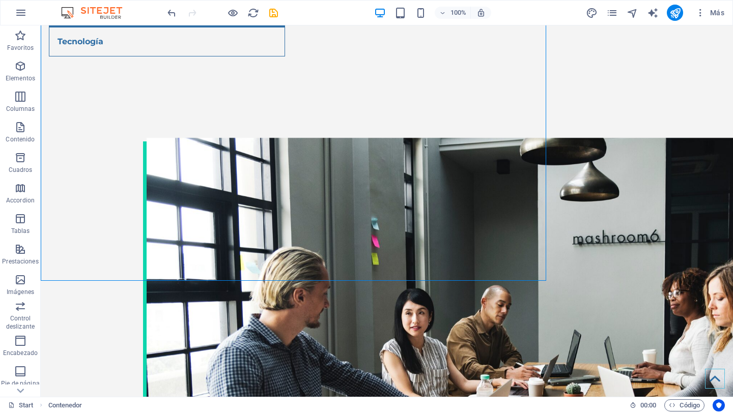
scroll to position [4254, 0]
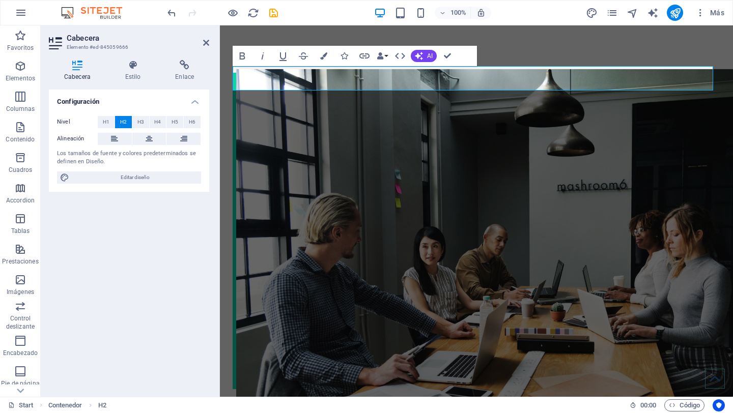
scroll to position [4200, 0]
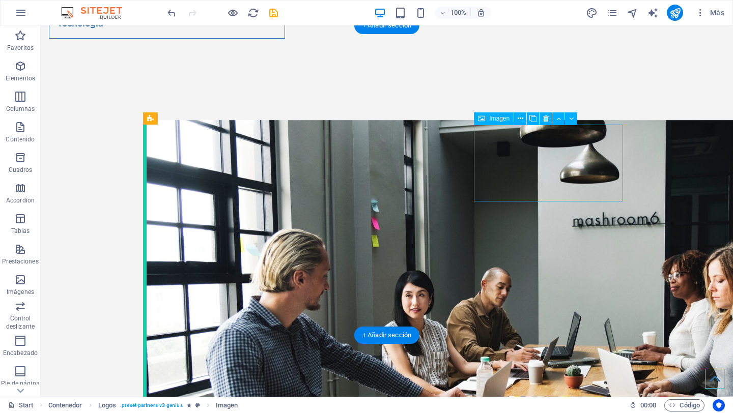
select select "px"
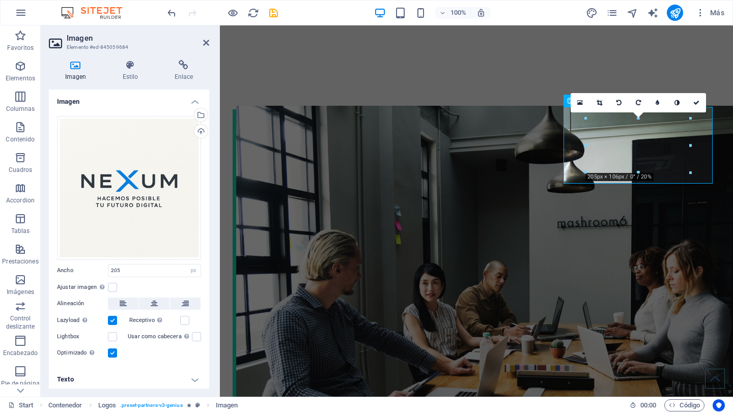
click at [586, 113] on div "16:10 16:9 4:3 1:1 1:2 0" at bounding box center [638, 102] width 135 height 19
click at [584, 113] on div "16:10 16:9 4:3 1:1 1:2 0" at bounding box center [638, 102] width 135 height 19
drag, startPoint x: 587, startPoint y: 119, endPoint x: 372, endPoint y: 97, distance: 216.0
click at [587, 113] on div "16:10 16:9 4:3 1:1 1:2 0" at bounding box center [638, 102] width 135 height 19
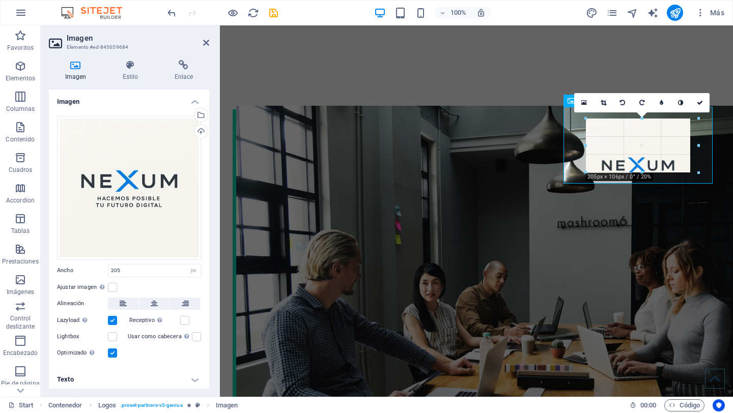
click at [586, 173] on div "180 170 160 150 140 130 120 110 100 90 80 70 60 50 40 30 20 10 0 -10 -20 -30 -4…" at bounding box center [642, 146] width 112 height 54
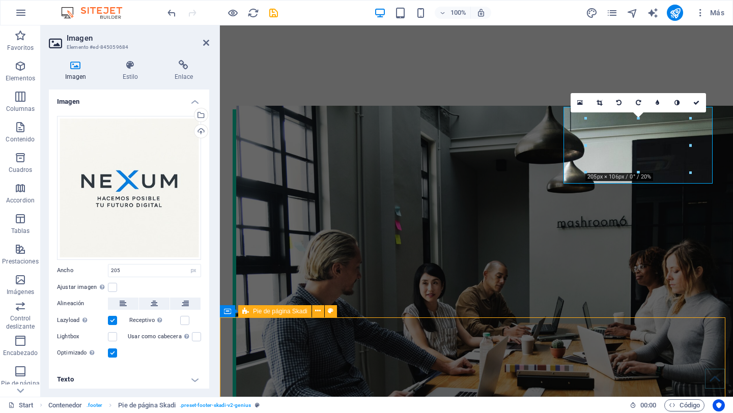
scroll to position [4254, 0]
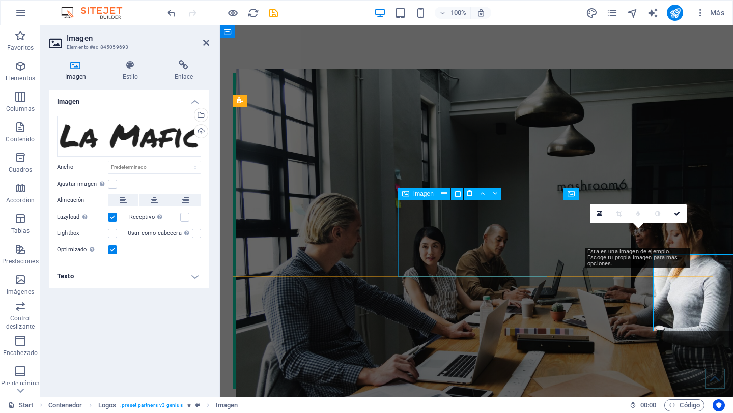
scroll to position [4218, 0]
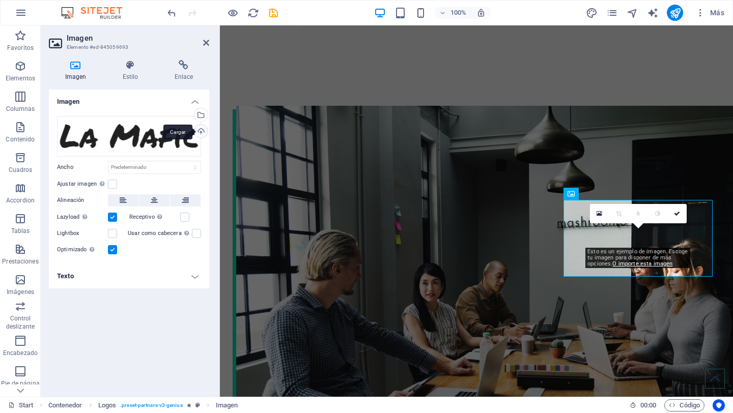
click at [204, 133] on div "Cargar" at bounding box center [199, 132] width 15 height 15
click at [201, 132] on div "Cargar" at bounding box center [199, 132] width 15 height 15
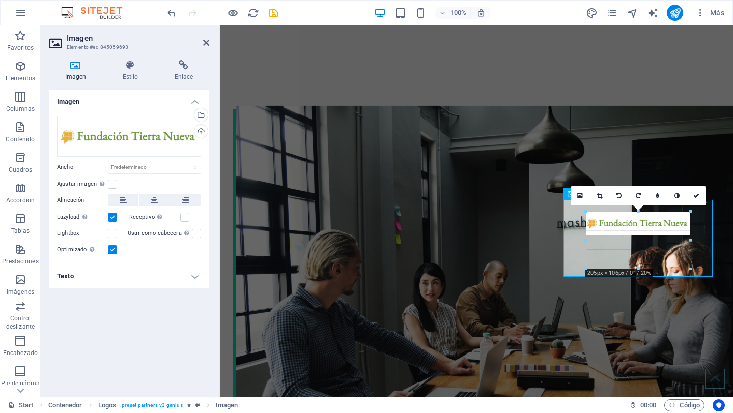
drag, startPoint x: 587, startPoint y: 246, endPoint x: 361, endPoint y: 233, distance: 226.4
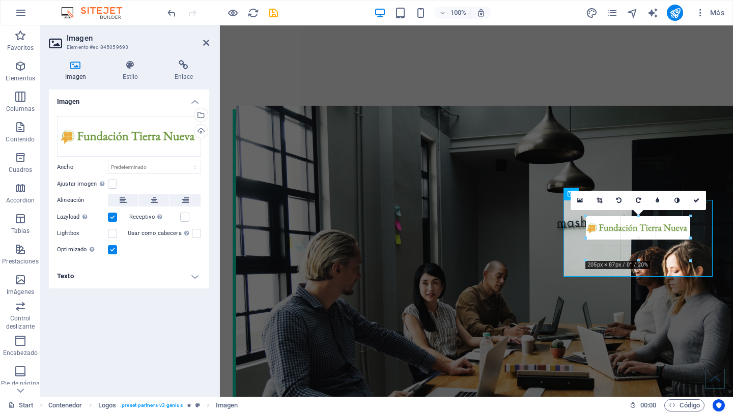
drag, startPoint x: 585, startPoint y: 249, endPoint x: 581, endPoint y: 256, distance: 7.8
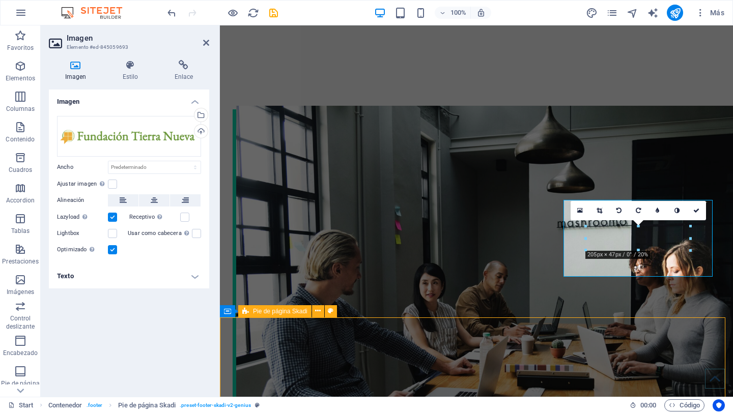
scroll to position [4254, 0]
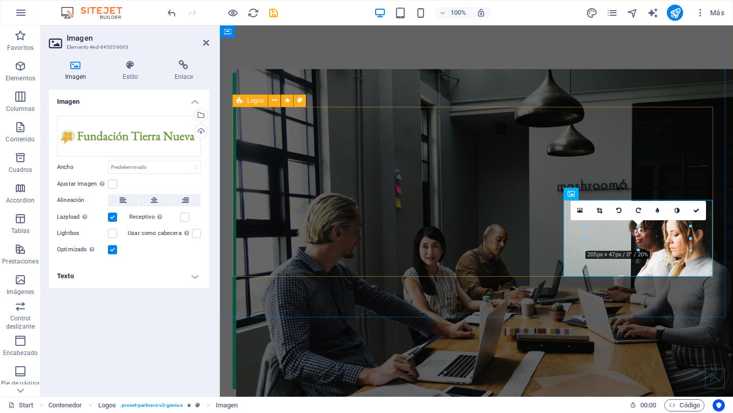
scroll to position [4218, 0]
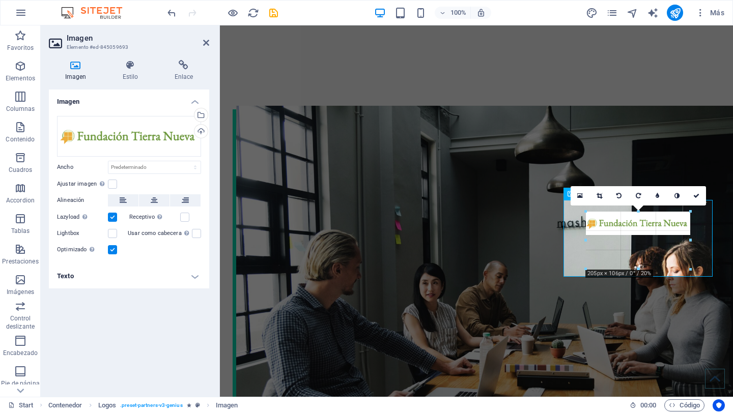
drag, startPoint x: 585, startPoint y: 250, endPoint x: 578, endPoint y: 258, distance: 10.4
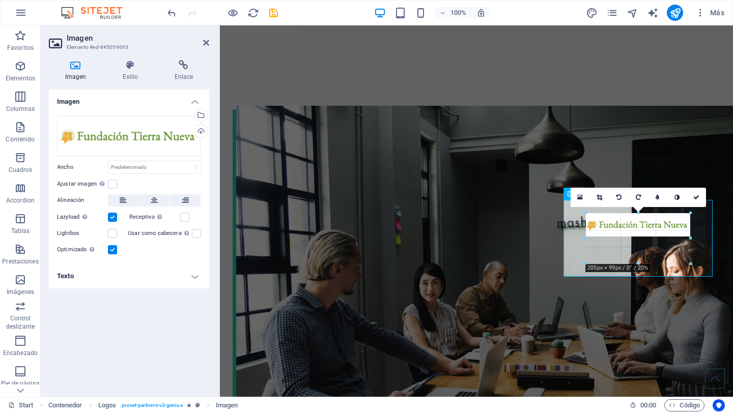
drag, startPoint x: 690, startPoint y: 228, endPoint x: 694, endPoint y: 218, distance: 10.3
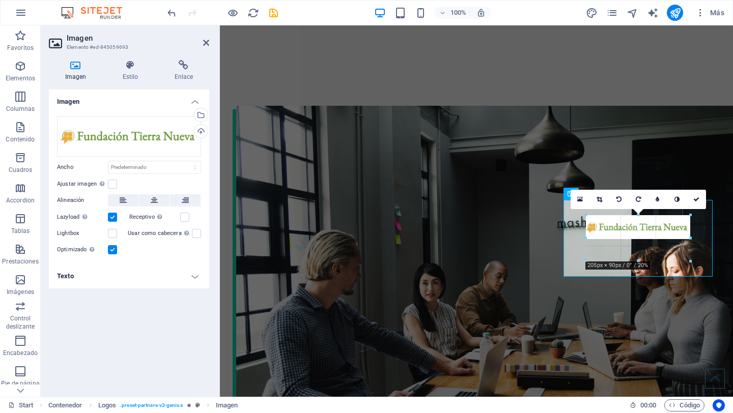
drag, startPoint x: 691, startPoint y: 249, endPoint x: 696, endPoint y: 255, distance: 7.9
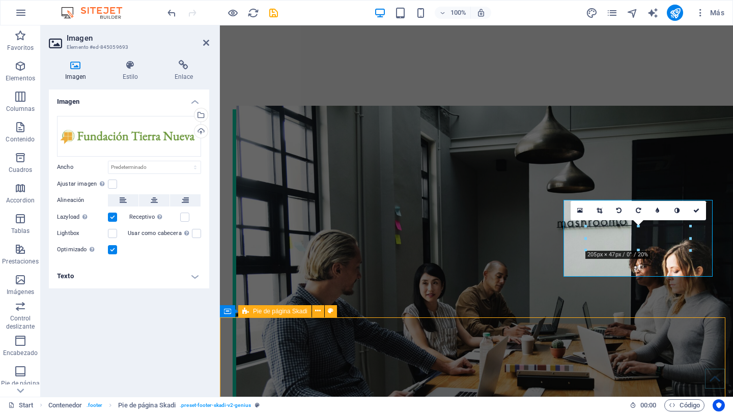
scroll to position [4254, 0]
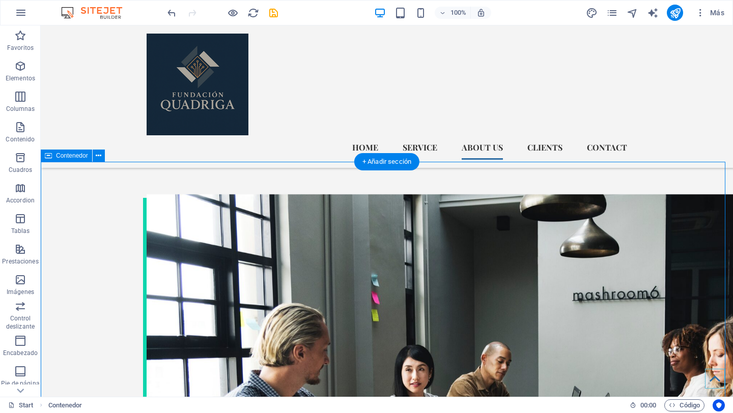
scroll to position [4117, 0]
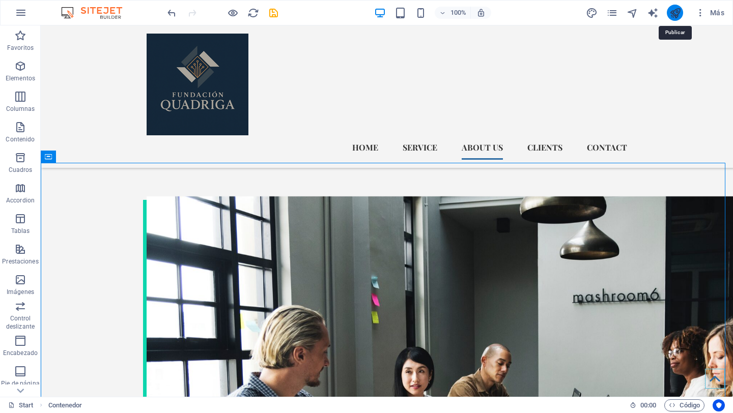
click at [676, 12] on icon "publish" at bounding box center [675, 13] width 12 height 12
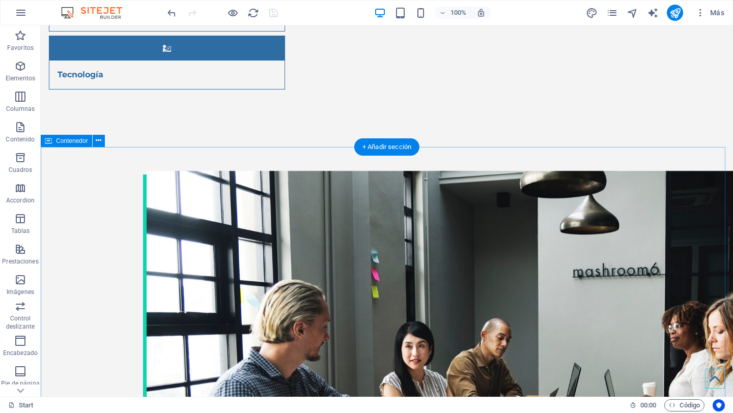
scroll to position [4219, 0]
